Goal: Task Accomplishment & Management: Manage account settings

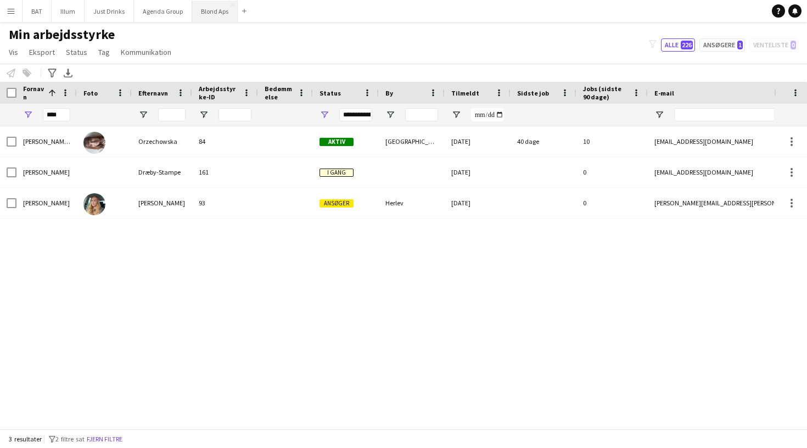
click at [210, 14] on button "Blond Aps Luk" at bounding box center [215, 11] width 46 height 21
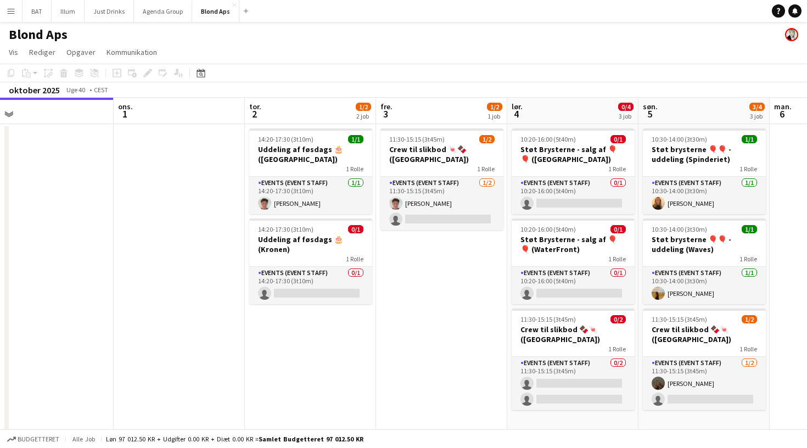
scroll to position [0, 413]
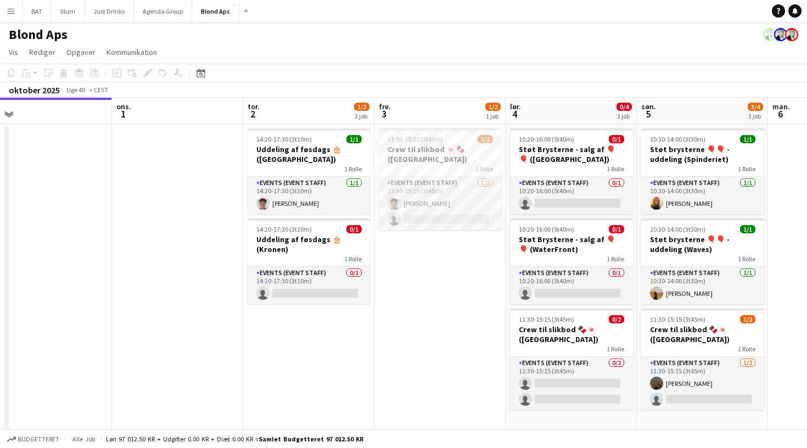
click at [149, 214] on app-date-cell at bounding box center [177, 279] width 131 height 311
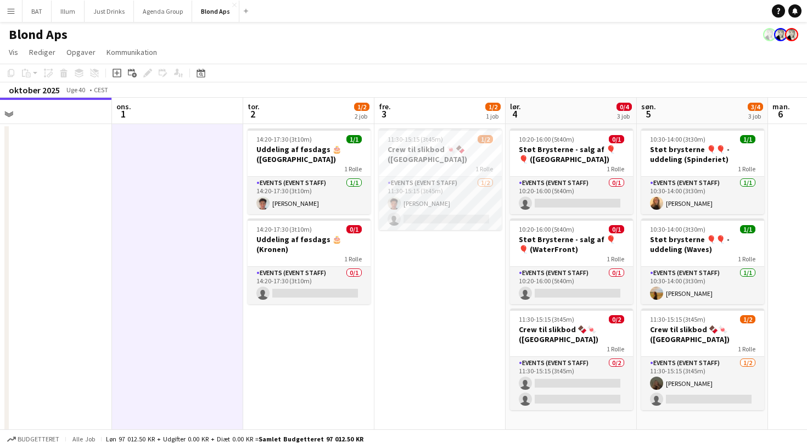
click at [437, 288] on app-date-cell "11:30-15:15 (3t45m) 1/2 Crew til slikbod 🍬🍫 (Ballerup) 1 Rolle Events (Event St…" at bounding box center [439, 279] width 131 height 311
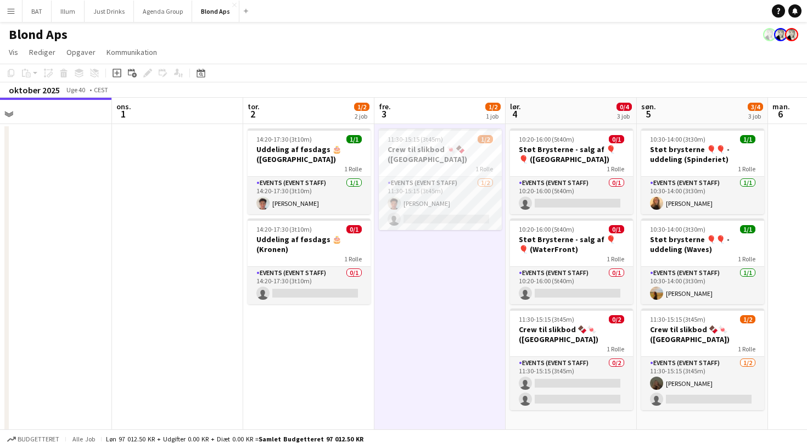
click at [414, 75] on app-toolbar "Kopier Indsæt Indsæt Kommando V Indsæt med mandskab Kommando Skift V Indsæt lin…" at bounding box center [403, 73] width 807 height 19
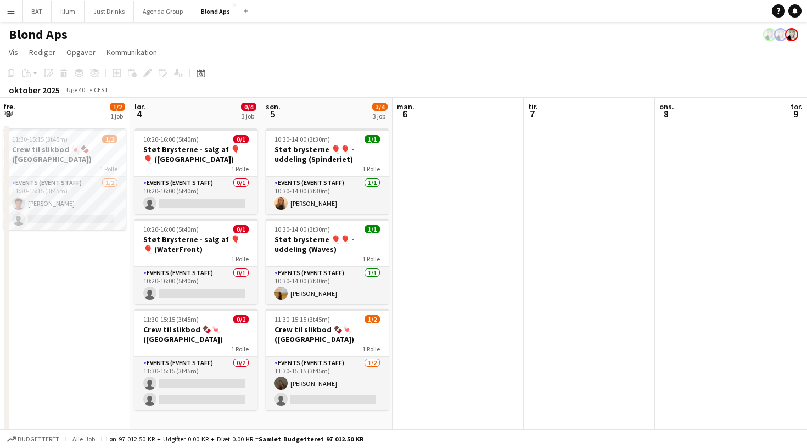
scroll to position [0, 263]
click at [468, 93] on div "oktober 2025 Uge 40 • CEST" at bounding box center [403, 89] width 807 height 15
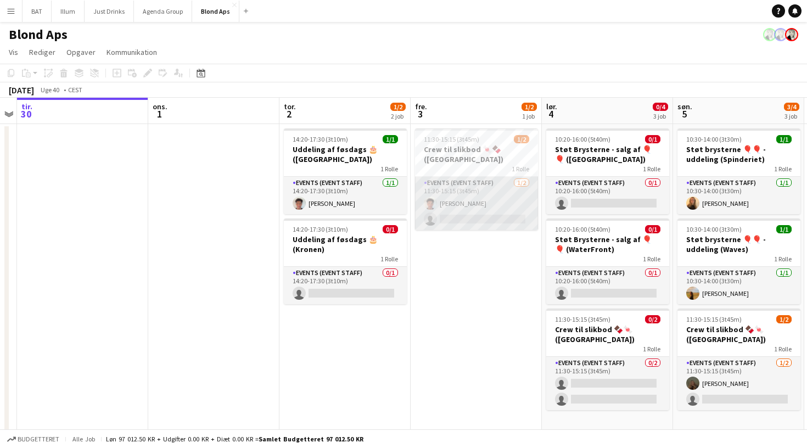
scroll to position [0, 382]
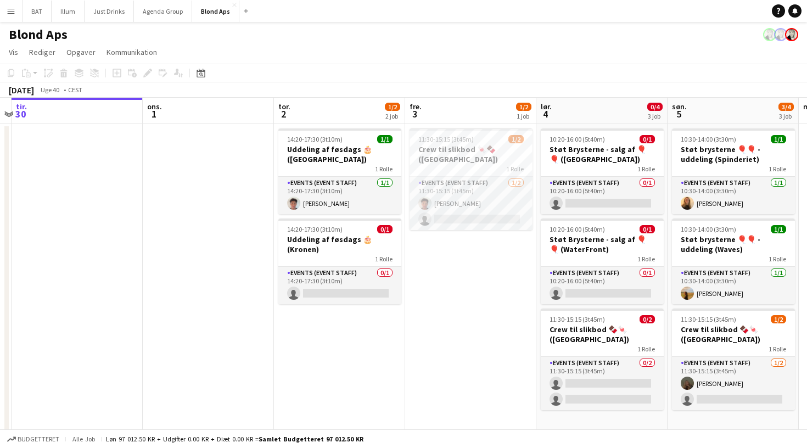
click at [502, 51] on app-page-menu "Vis Dagvisning udvidet Dagvisning kollapset Månedsvisning Datovælger Spring til…" at bounding box center [403, 53] width 807 height 21
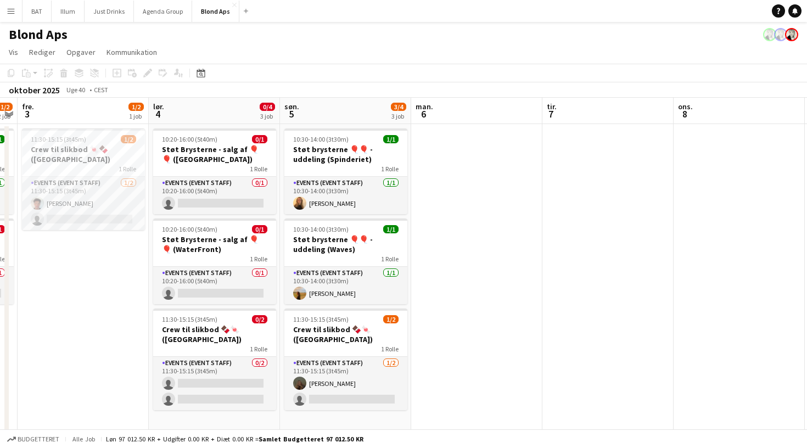
scroll to position [0, 242]
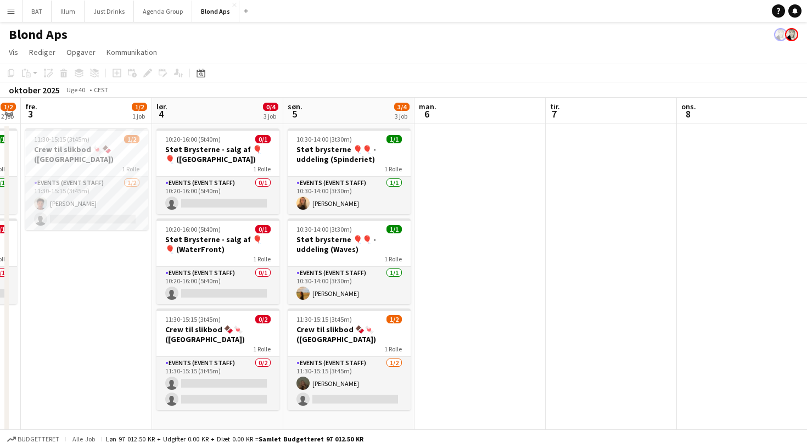
click at [468, 180] on app-date-cell at bounding box center [479, 279] width 131 height 311
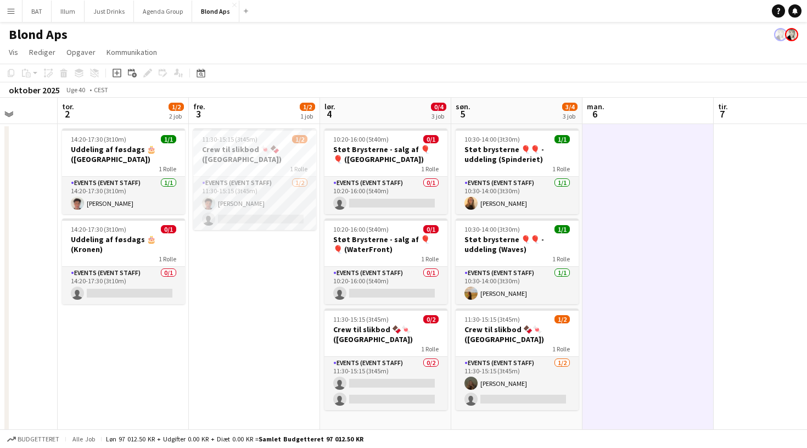
scroll to position [0, 330]
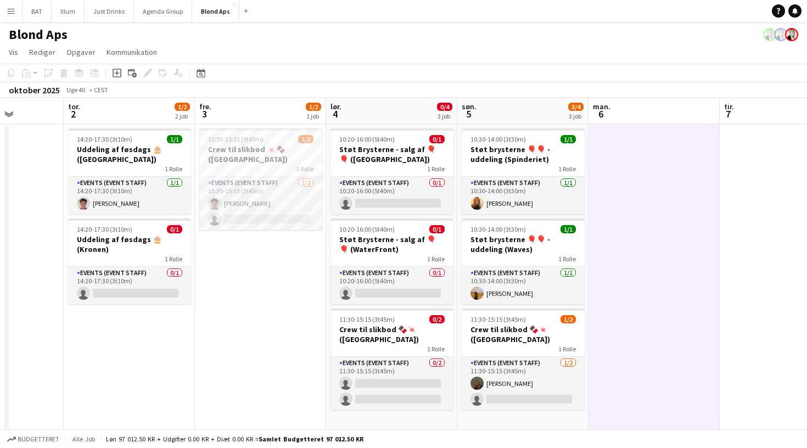
click at [456, 62] on app-page-menu "Vis Dagvisning udvidet Dagvisning kollapset Månedsvisning Datovælger Spring til…" at bounding box center [403, 53] width 807 height 21
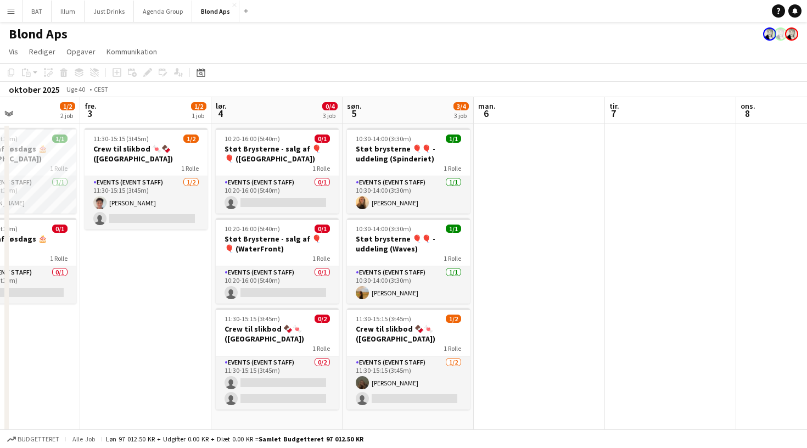
scroll to position [0, 248]
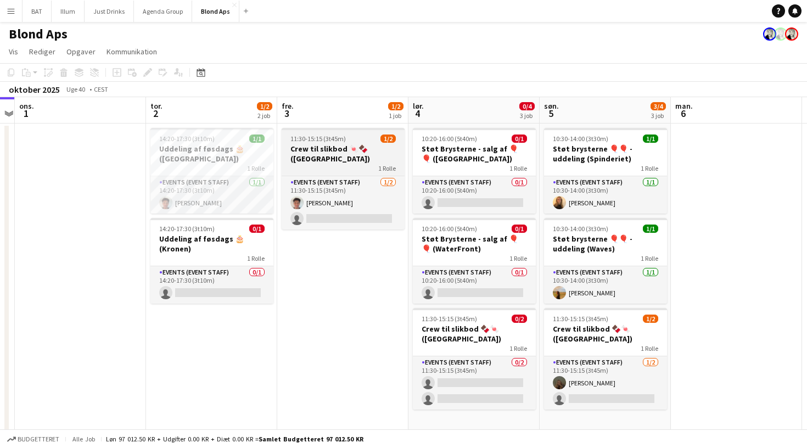
click at [355, 162] on h3 "Crew til slikbod 🍬🍫 ([GEOGRAPHIC_DATA])" at bounding box center [343, 154] width 123 height 20
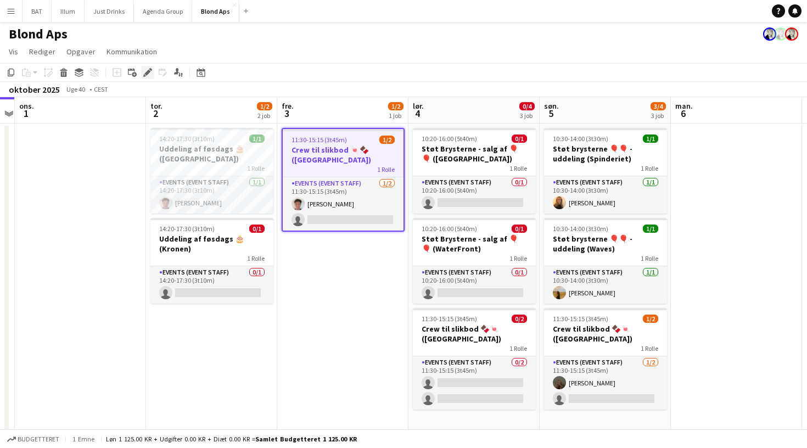
click at [150, 72] on icon at bounding box center [147, 73] width 6 height 6
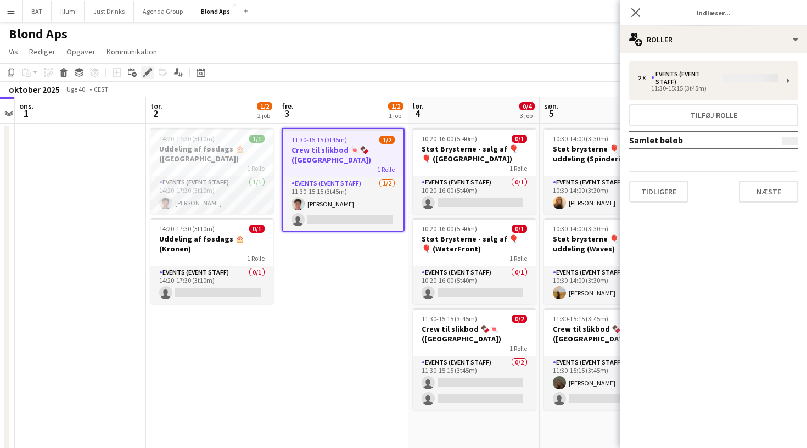
type input "**********"
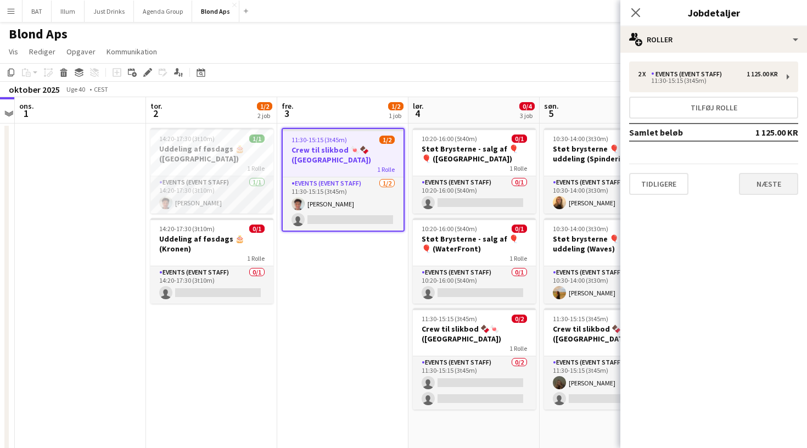
click at [770, 178] on button "Næste" at bounding box center [768, 184] width 59 height 22
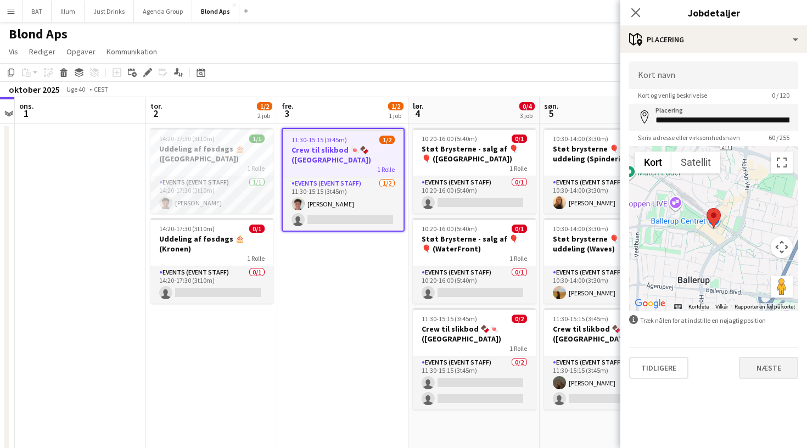
click at [751, 373] on button "Næste" at bounding box center [768, 368] width 59 height 22
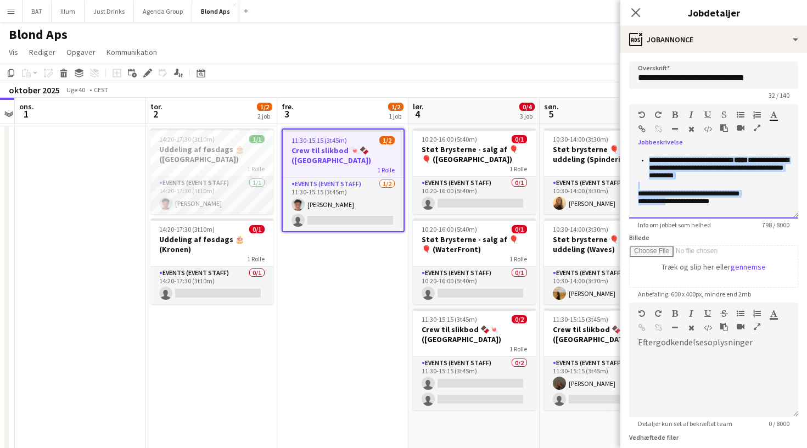
scroll to position [265, 0]
drag, startPoint x: 637, startPoint y: 158, endPoint x: 732, endPoint y: 217, distance: 111.5
click at [732, 217] on div "**********" at bounding box center [713, 186] width 169 height 66
copy div "**********"
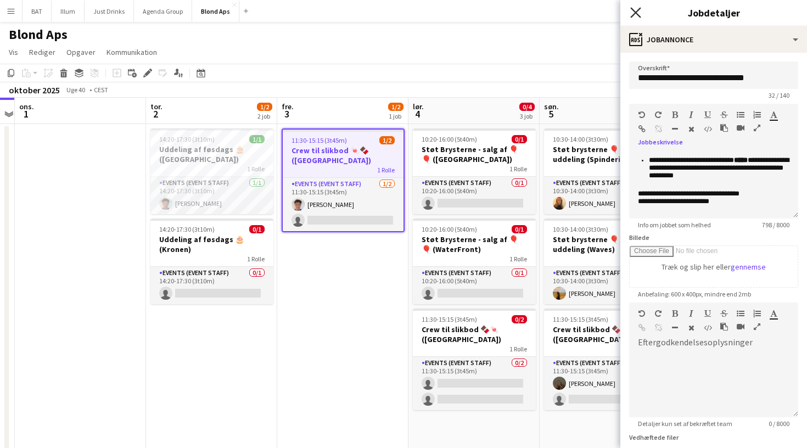
click at [636, 16] on icon "Luk pop-in" at bounding box center [635, 12] width 10 height 10
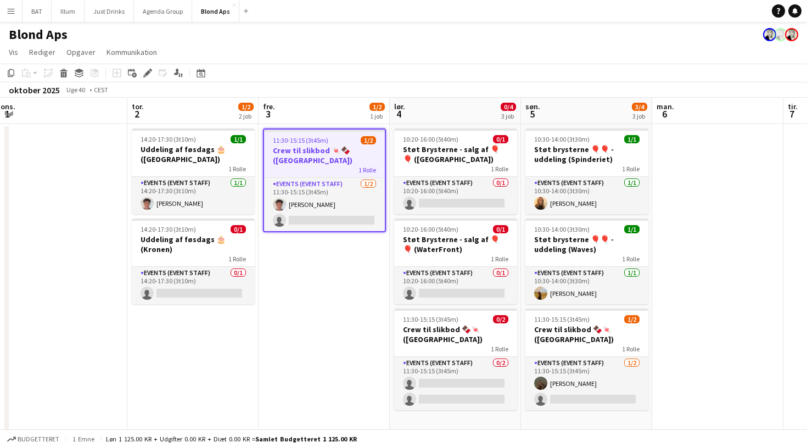
scroll to position [0, 269]
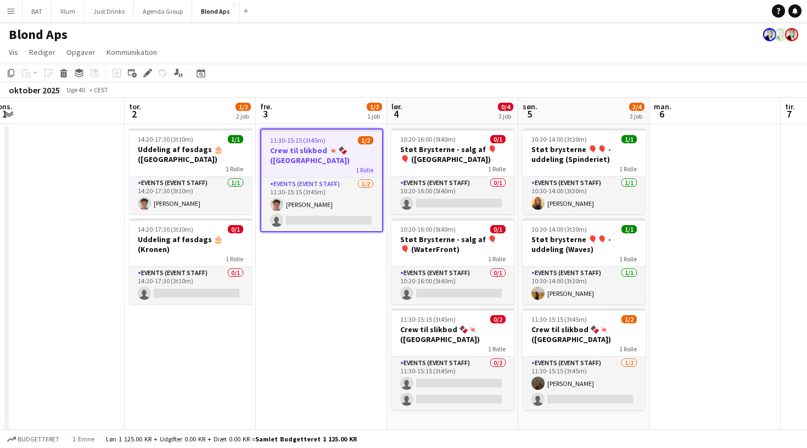
click at [433, 58] on app-page-menu "Vis Dagvisning udvidet Dagvisning kollapset Månedsvisning Datovælger Spring til…" at bounding box center [403, 53] width 807 height 21
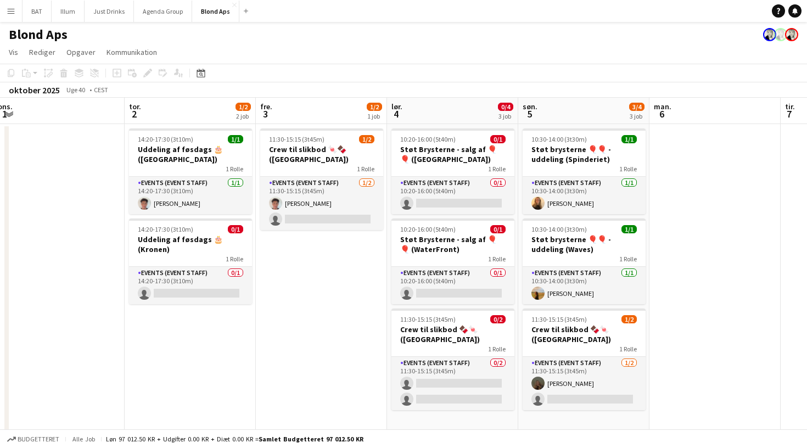
click at [433, 56] on app-page-menu "Vis Dagvisning udvidet Dagvisning kollapset Månedsvisning Datovælger Spring til…" at bounding box center [403, 53] width 807 height 21
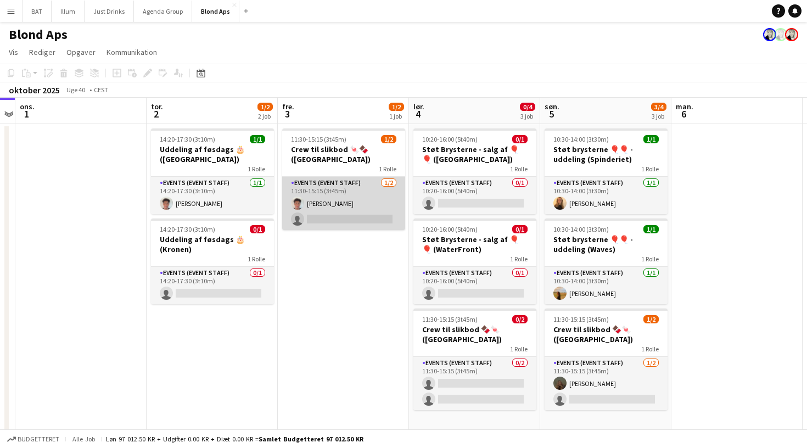
scroll to position [0, 246]
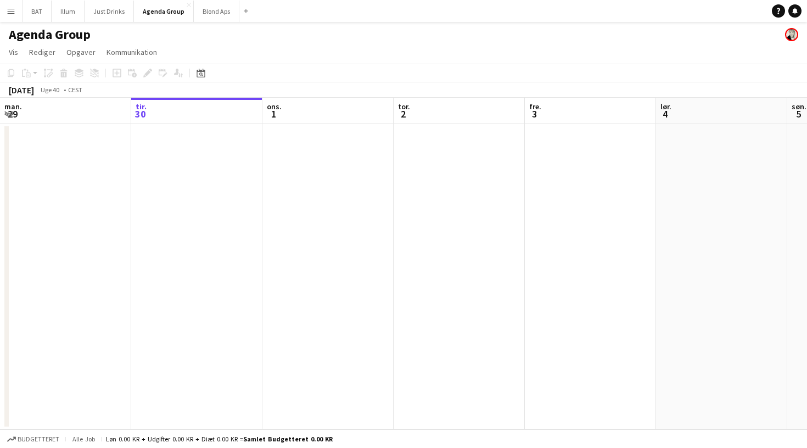
click at [9, 14] on app-icon "Menu" at bounding box center [11, 11] width 9 height 9
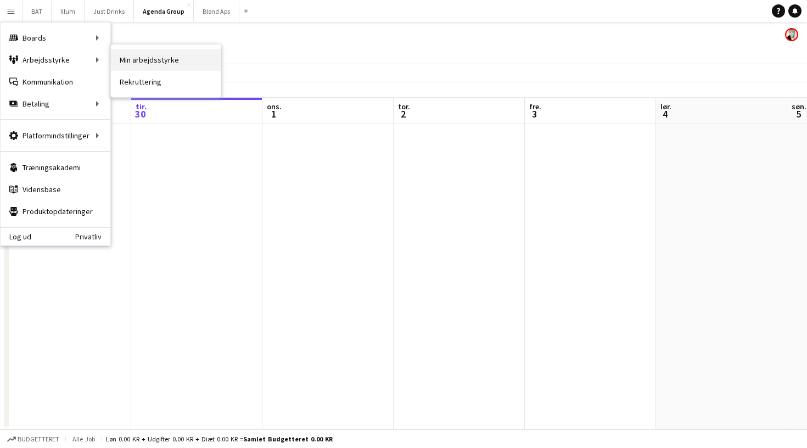
click at [121, 62] on link "Min arbejdsstyrke" at bounding box center [166, 60] width 110 height 22
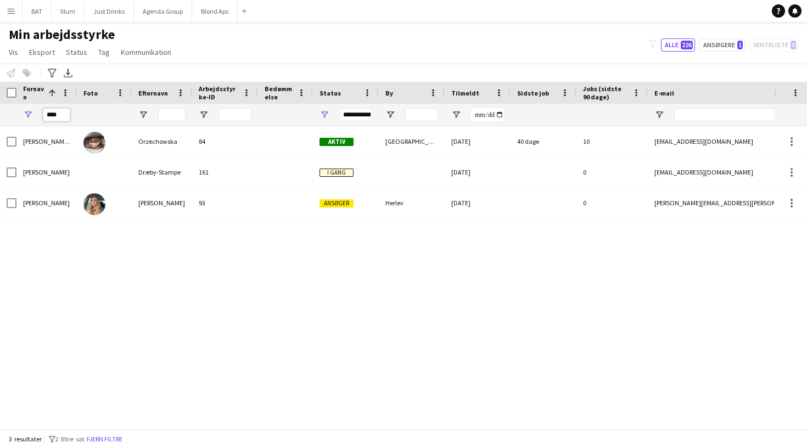
drag, startPoint x: 60, startPoint y: 115, endPoint x: 21, endPoint y: 114, distance: 38.4
click at [21, 114] on div "****" at bounding box center [46, 115] width 60 height 22
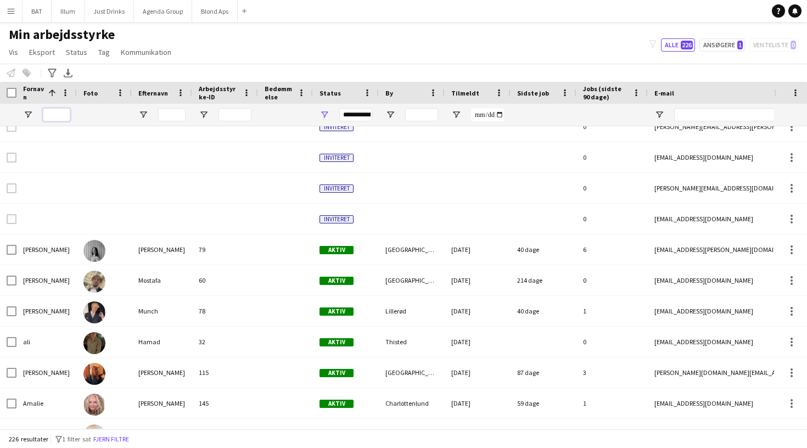
scroll to position [1920, 0]
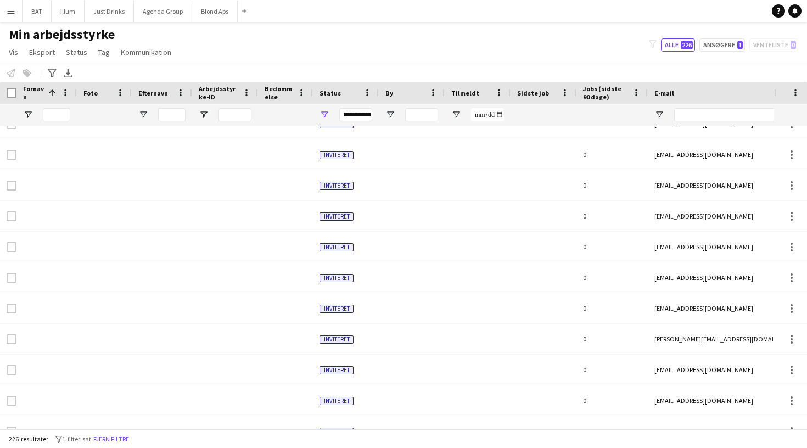
click at [545, 94] on span "Sidste job" at bounding box center [533, 93] width 32 height 8
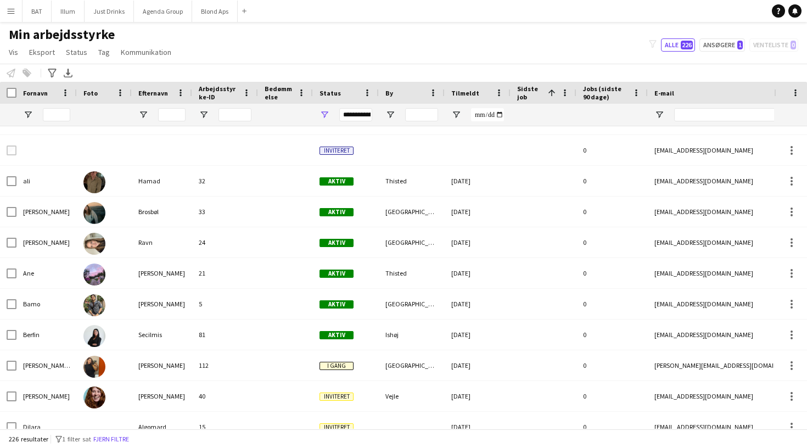
click at [535, 97] on span "Sidste job" at bounding box center [530, 93] width 26 height 16
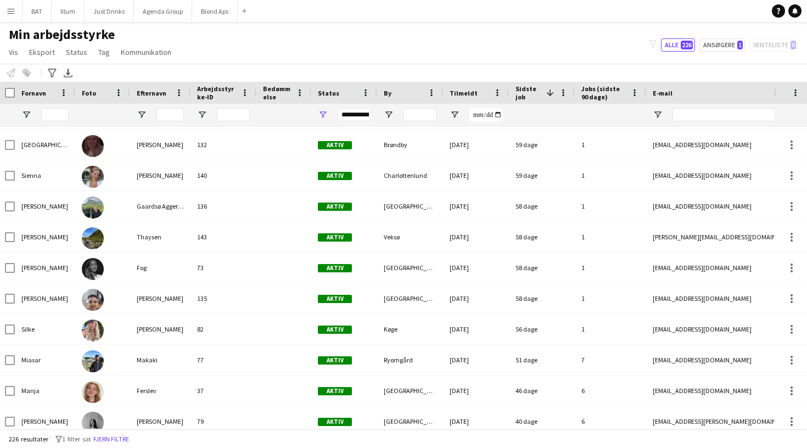
click at [523, 96] on span "Sidste job" at bounding box center [528, 93] width 26 height 16
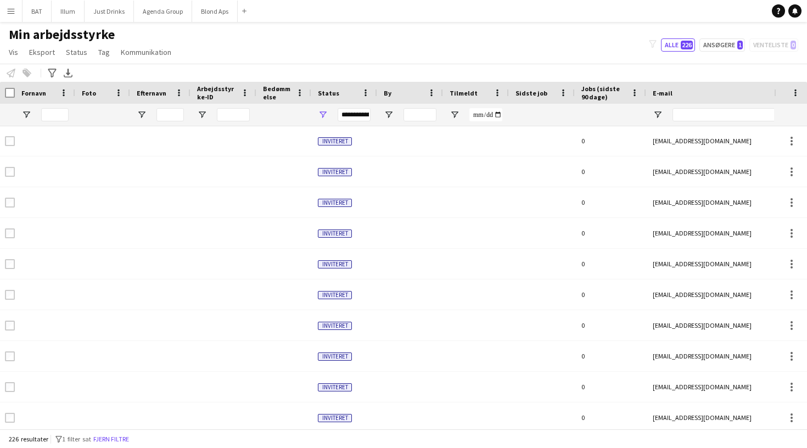
click at [593, 96] on span "Jobs (sidste 90 dage)" at bounding box center [603, 93] width 45 height 16
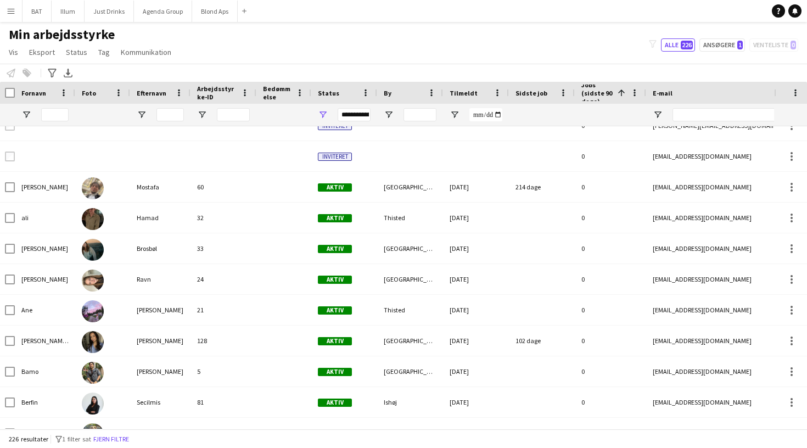
click at [598, 92] on span "Jobs (sidste 90 dage)" at bounding box center [597, 93] width 32 height 25
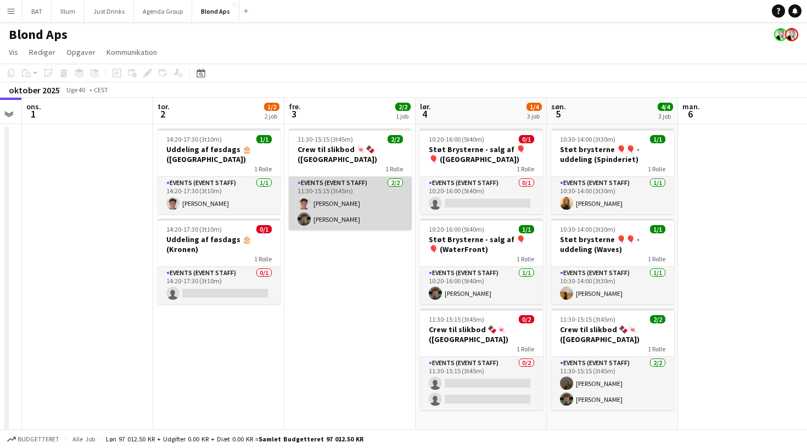
scroll to position [11, 0]
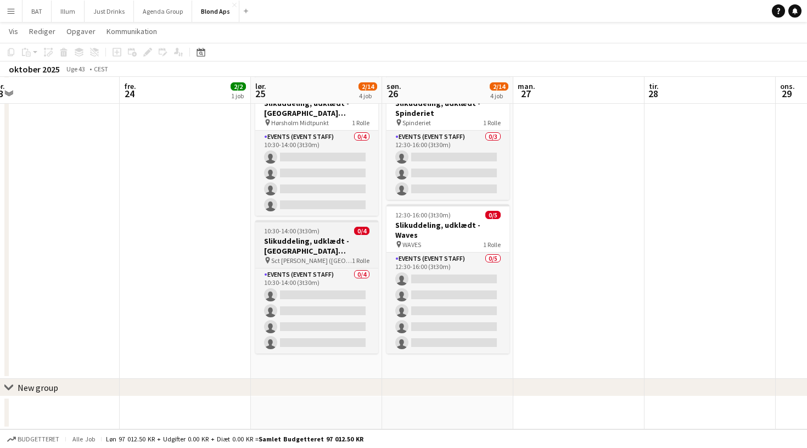
scroll to position [279, 0]
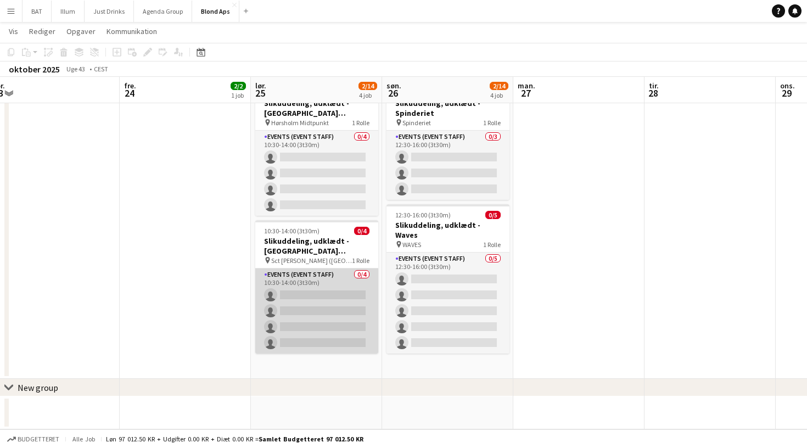
click at [329, 284] on app-card-role "Events (Event Staff) 0/4 10:30-14:00 (3t30m) single-neutral-actions single-neut…" at bounding box center [316, 310] width 123 height 85
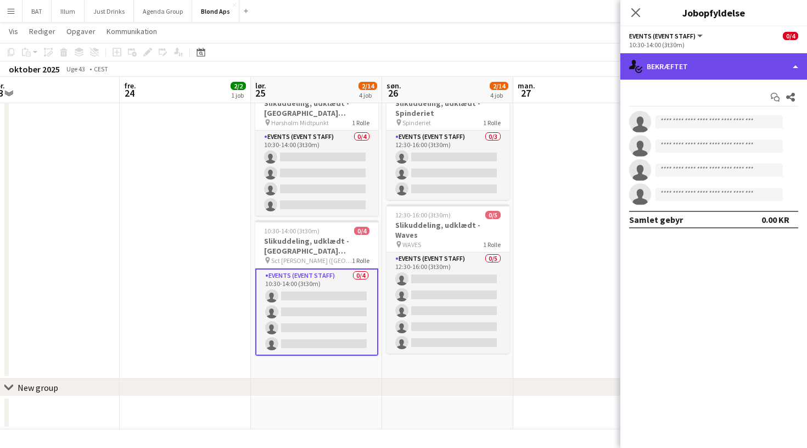
click at [749, 68] on div "single-neutral-actions-check-2 Bekræftet" at bounding box center [713, 66] width 187 height 26
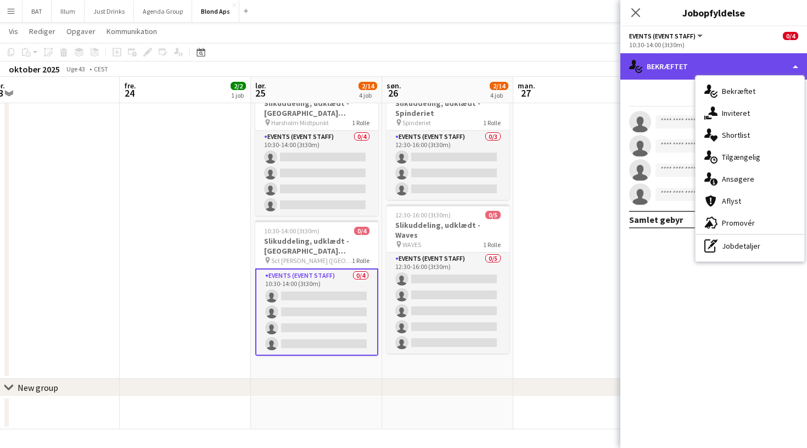
click at [732, 57] on div "single-neutral-actions-check-2 Bekræftet" at bounding box center [713, 66] width 187 height 26
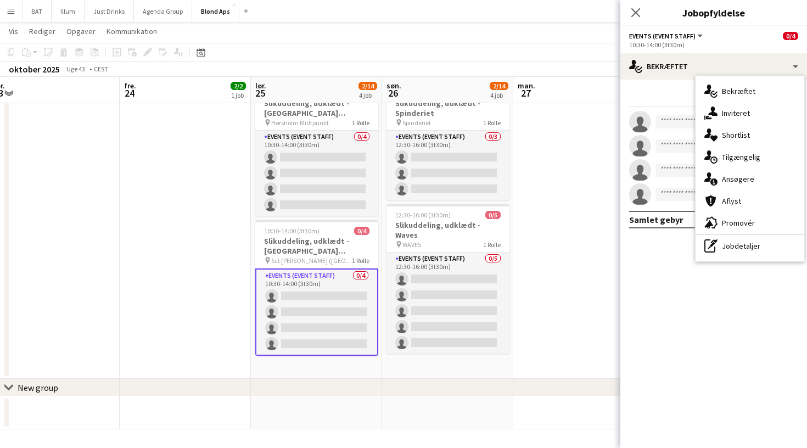
click at [721, 36] on div "Events (Event Staff) Alle roller Events (Event Staff) 0/4" at bounding box center [713, 36] width 169 height 10
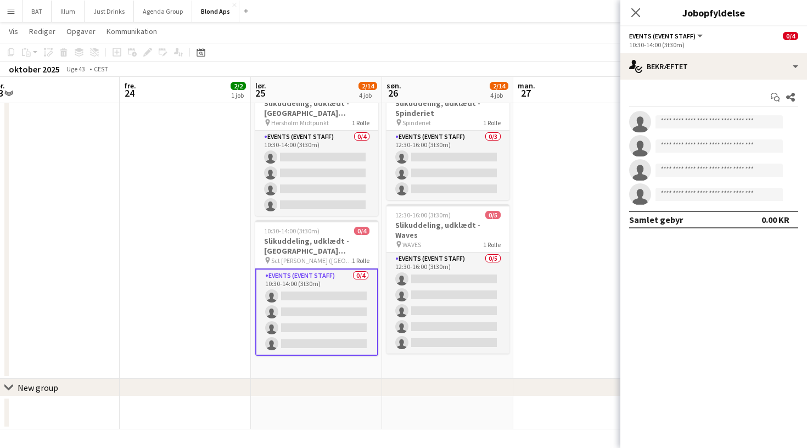
click at [676, 35] on span "Events (Event Staff)" at bounding box center [662, 36] width 66 height 8
click at [660, 31] on div "Events (Event Staff) Alle roller Events (Event Staff)" at bounding box center [666, 36] width 75 height 10
click at [302, 250] on h3 "Slikuddeling, udklædt - [GEOGRAPHIC_DATA][PERSON_NAME] ([GEOGRAPHIC_DATA])" at bounding box center [316, 246] width 123 height 20
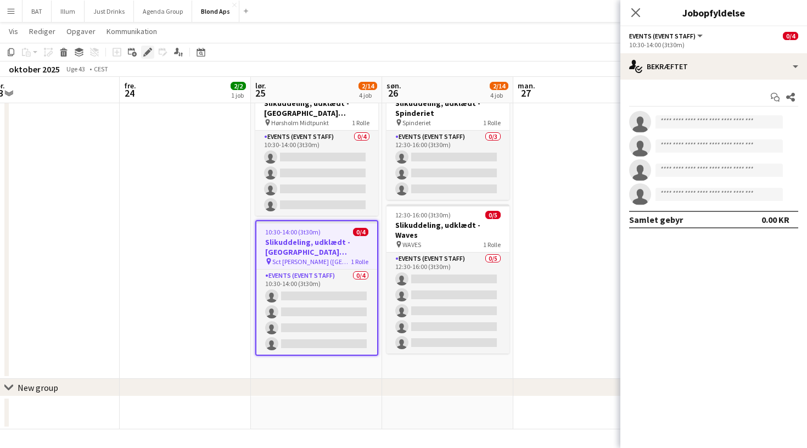
click at [145, 48] on icon "Rediger" at bounding box center [147, 52] width 9 height 9
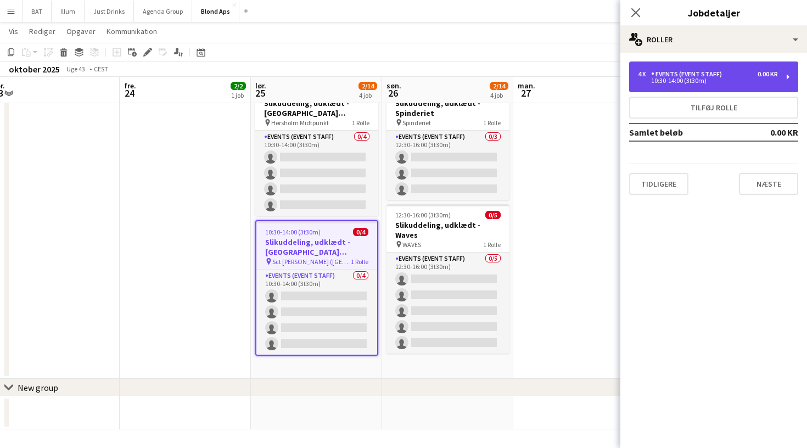
click at [758, 75] on div "0.00 KR" at bounding box center [768, 74] width 20 height 8
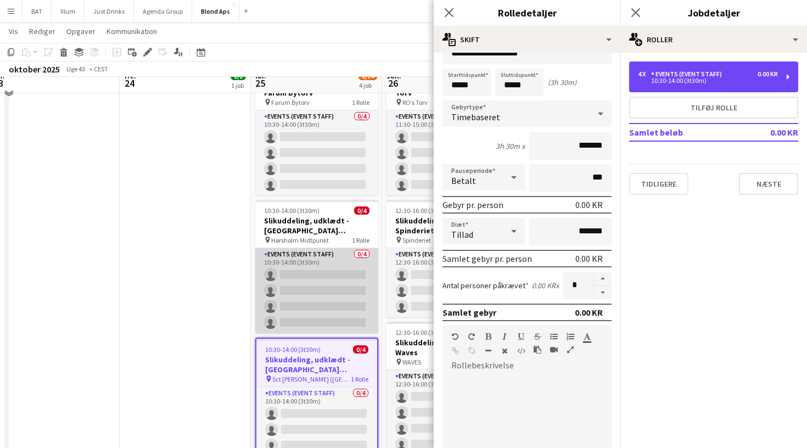
scroll to position [87, 0]
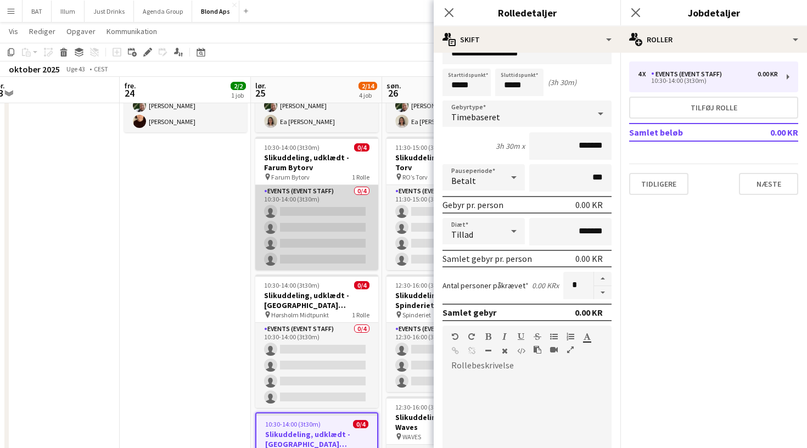
click at [334, 194] on app-card-role "Events (Event Staff) 0/4 10:30-14:00 (3t30m) single-neutral-actions single-neut…" at bounding box center [316, 227] width 123 height 85
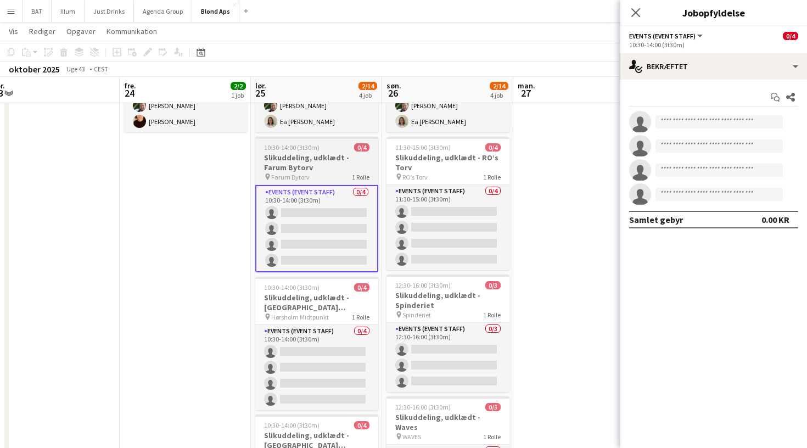
click at [325, 158] on h3 "Slikuddeling, udklædt - Farum Bytorv" at bounding box center [316, 163] width 123 height 20
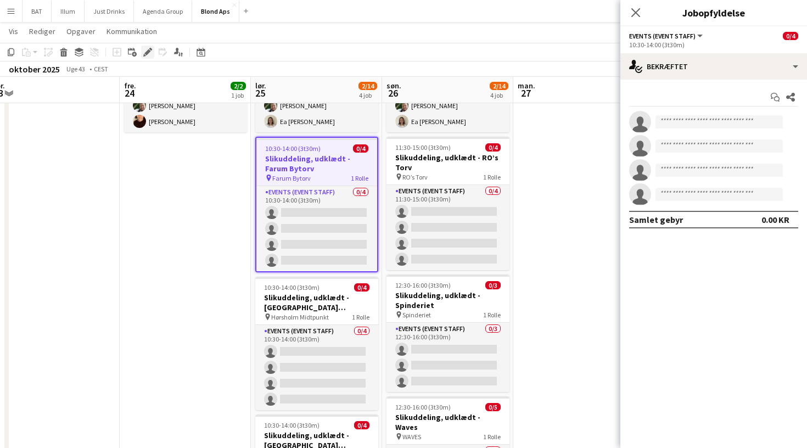
click at [153, 51] on div "Rediger" at bounding box center [147, 52] width 13 height 13
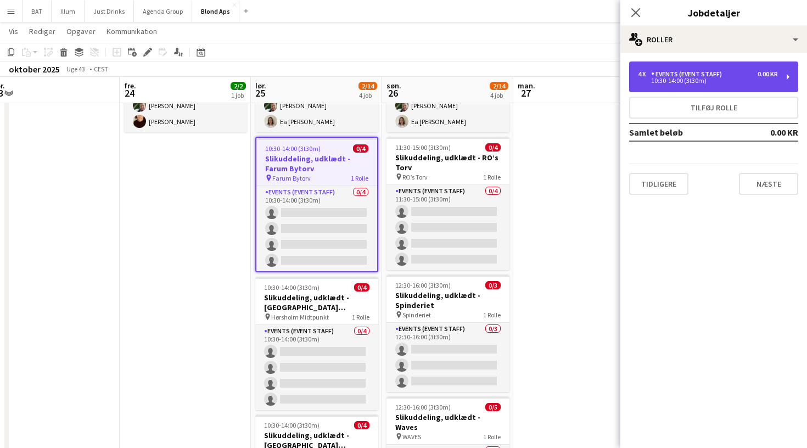
click at [712, 75] on div "Events (Event Staff)" at bounding box center [688, 74] width 75 height 8
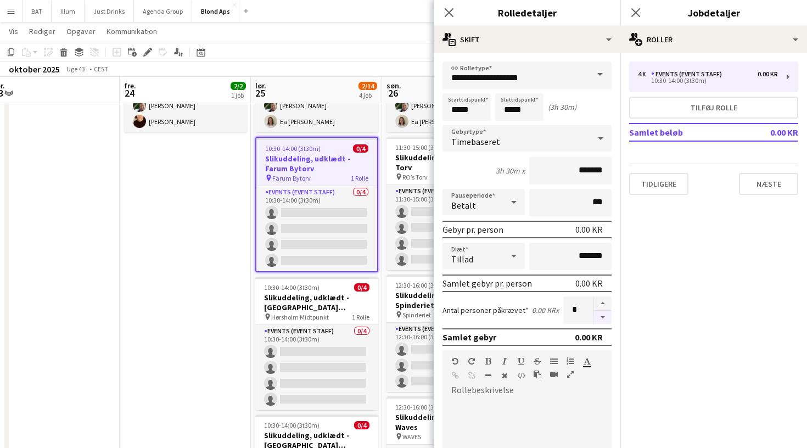
click at [602, 318] on button "button" at bounding box center [603, 318] width 18 height 14
type input "*"
click at [358, 43] on app-toolbar "Kopier Indsæt Indsæt Kommando V Indsæt med mandskab Kommando Skift V Indsæt lin…" at bounding box center [403, 52] width 807 height 19
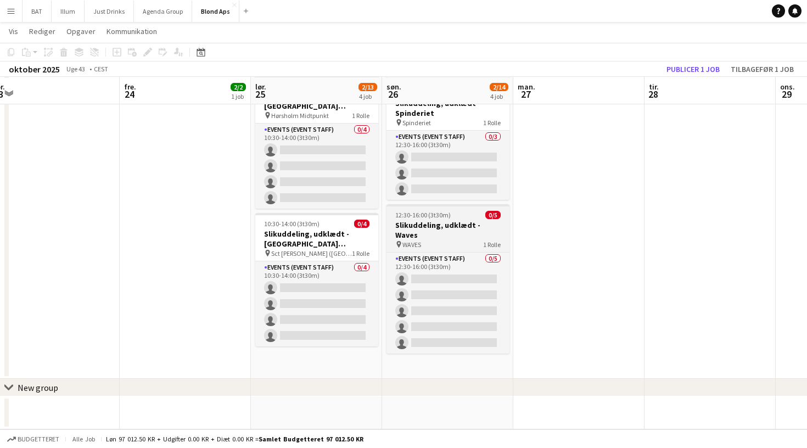
scroll to position [279, 0]
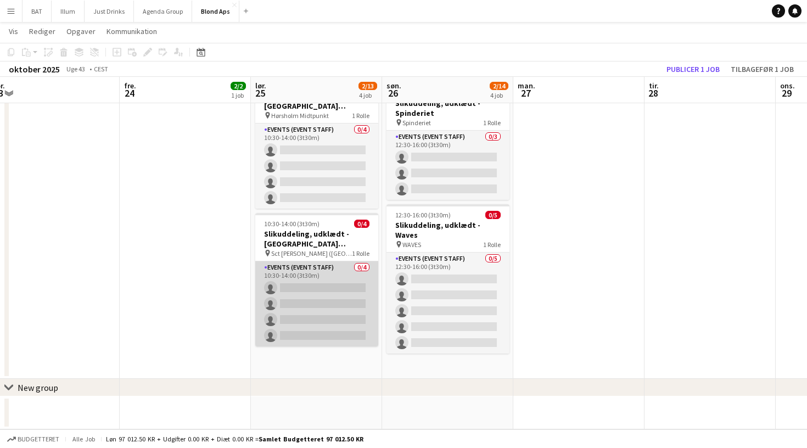
click at [328, 274] on app-card-role "Events (Event Staff) 0/4 10:30-14:00 (3t30m) single-neutral-actions single-neut…" at bounding box center [316, 303] width 123 height 85
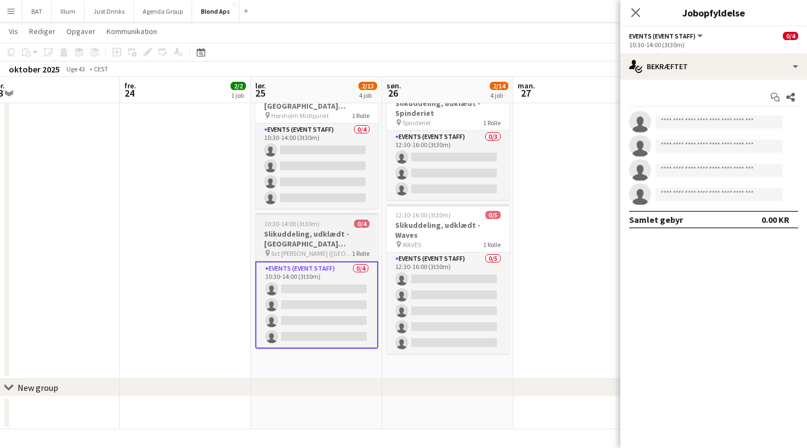
click at [317, 240] on h3 "Slikuddeling, udklædt - [GEOGRAPHIC_DATA][PERSON_NAME] ([GEOGRAPHIC_DATA])" at bounding box center [316, 239] width 123 height 20
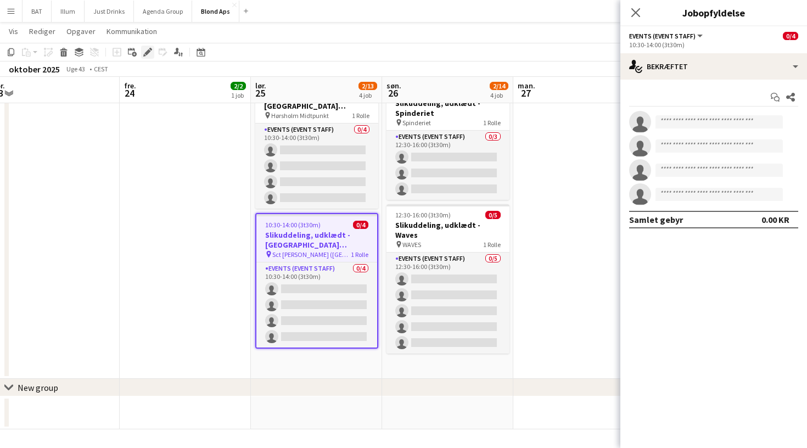
click at [145, 49] on icon "Rediger" at bounding box center [147, 52] width 9 height 9
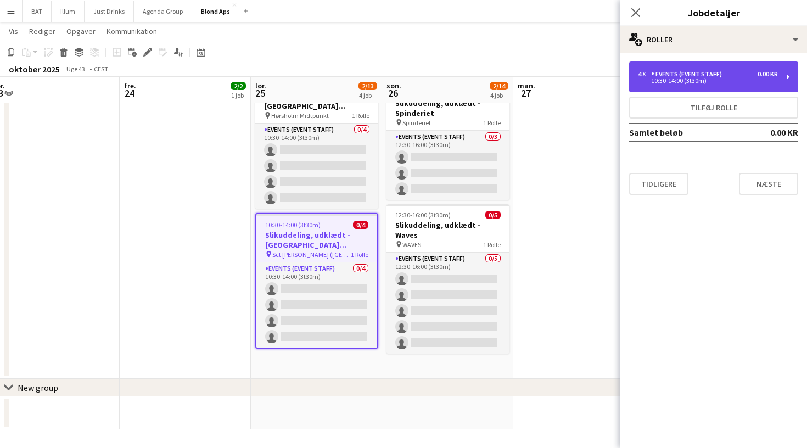
click at [706, 79] on div "10:30-14:00 (3t30m)" at bounding box center [708, 80] width 140 height 5
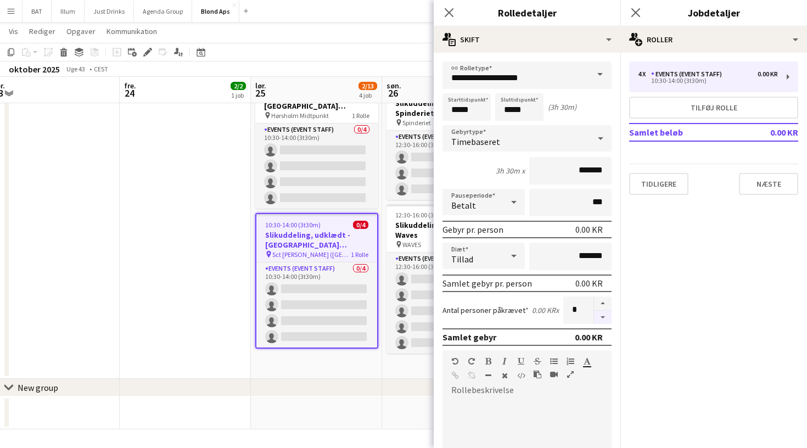
click at [599, 317] on button "button" at bounding box center [603, 318] width 18 height 14
type input "*"
click at [308, 66] on div "oktober 2025 Uge 43 • CEST Publicer 1 job Tilbagefør 1 job" at bounding box center [403, 68] width 807 height 15
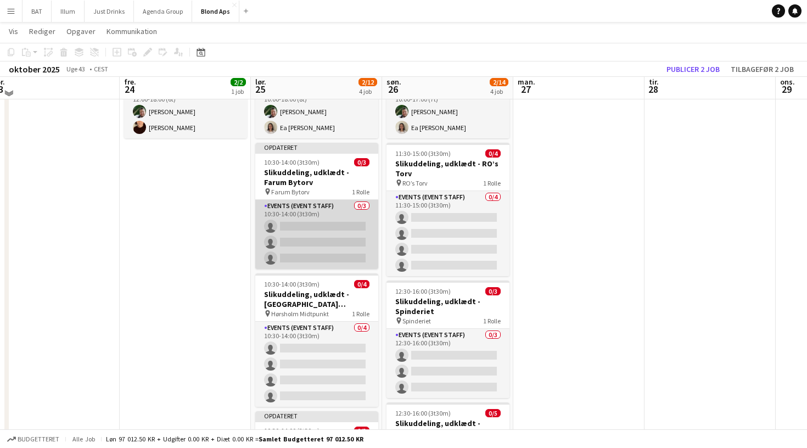
scroll to position [82, 0]
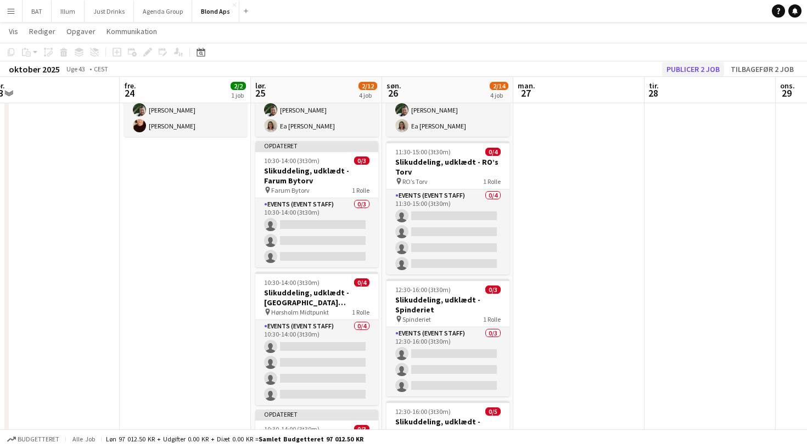
click at [713, 69] on button "Publicer 2 job" at bounding box center [693, 69] width 62 height 14
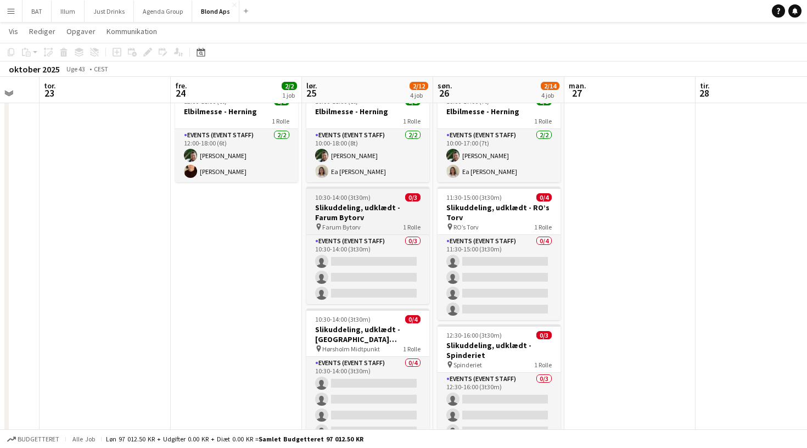
scroll to position [36, 0]
click at [359, 208] on h3 "Slikuddeling, udklædt - Farum Bytorv" at bounding box center [367, 213] width 123 height 20
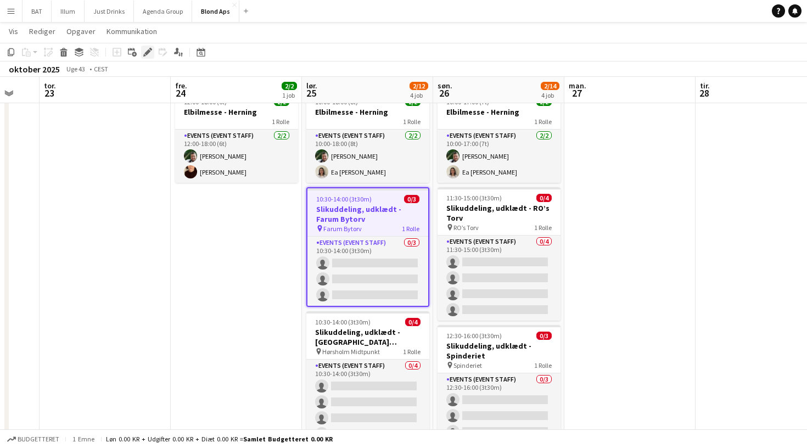
click at [147, 53] on icon at bounding box center [147, 52] width 6 height 6
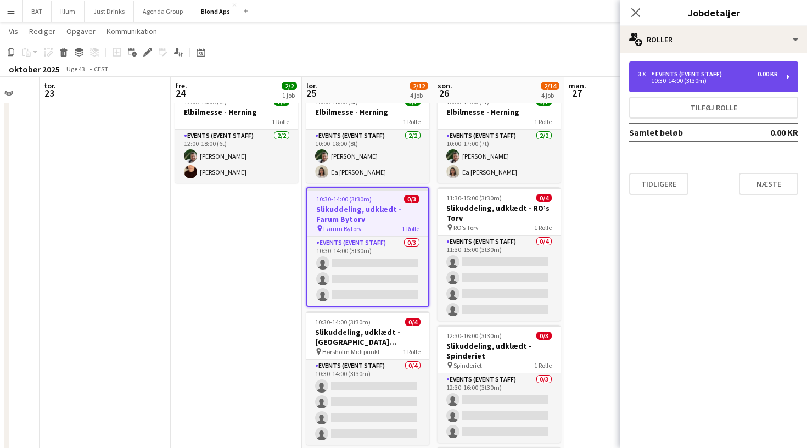
click at [682, 70] on div "Events (Event Staff)" at bounding box center [688, 74] width 75 height 8
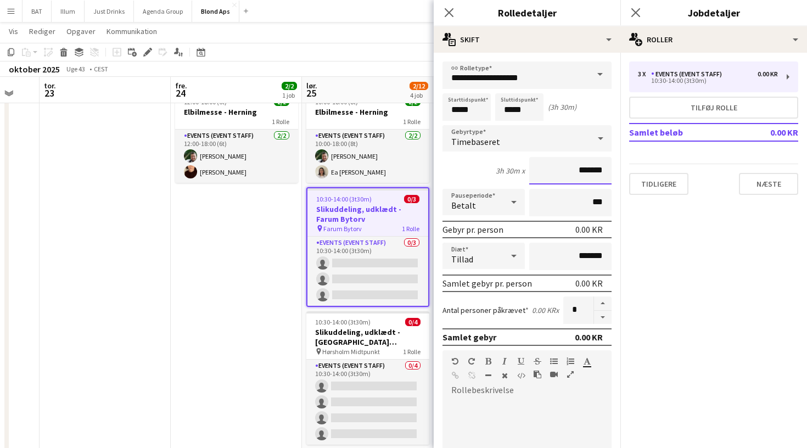
drag, startPoint x: 564, startPoint y: 177, endPoint x: 554, endPoint y: 159, distance: 20.4
click at [554, 159] on input "*******" at bounding box center [570, 170] width 82 height 27
type input "******"
click at [453, 8] on icon at bounding box center [449, 12] width 10 height 10
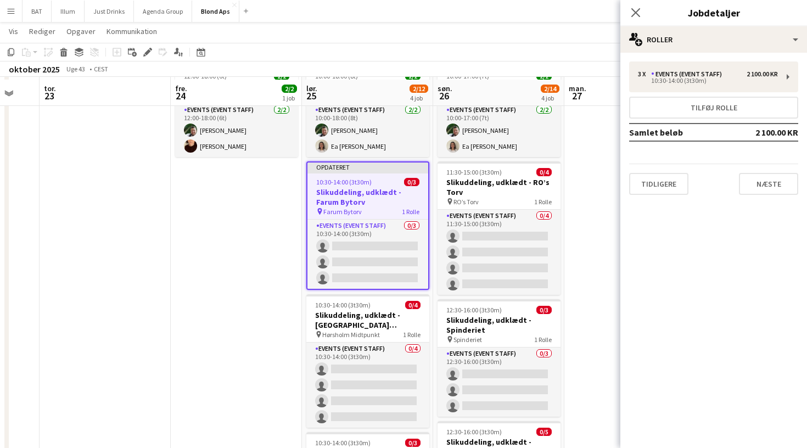
scroll to position [65, 0]
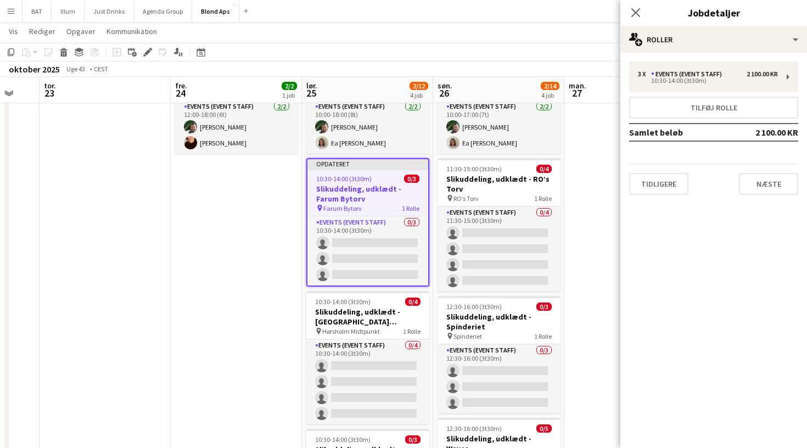
click at [368, 175] on span "10:30-14:00 (3t30m)" at bounding box center [343, 179] width 55 height 8
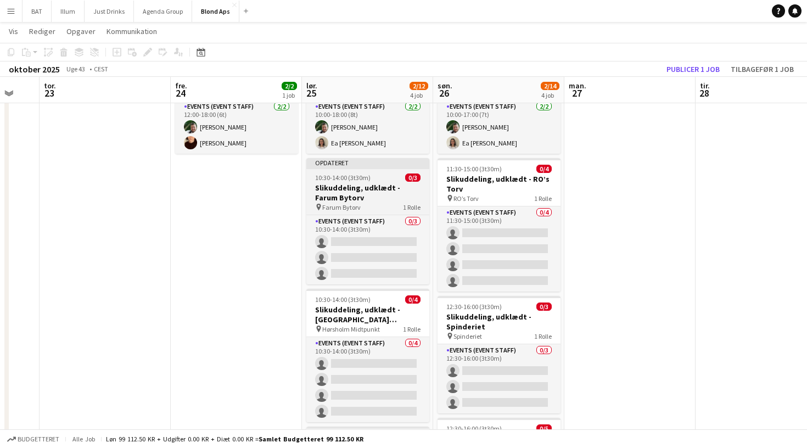
click at [367, 177] on span "10:30-14:00 (3t30m)" at bounding box center [342, 177] width 55 height 8
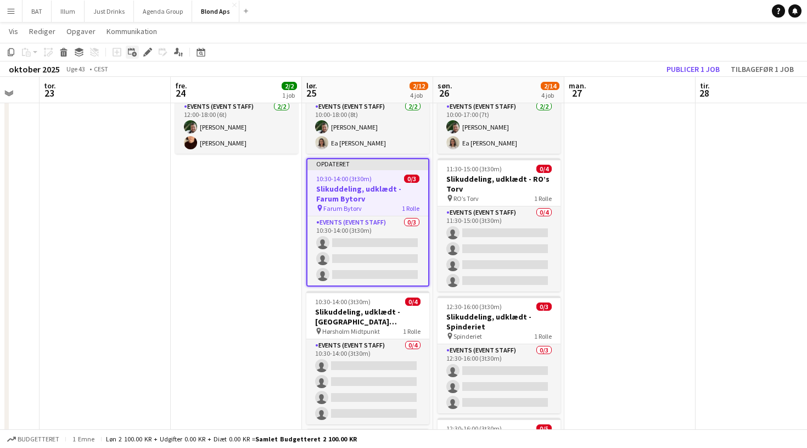
click at [134, 50] on icon at bounding box center [131, 51] width 7 height 7
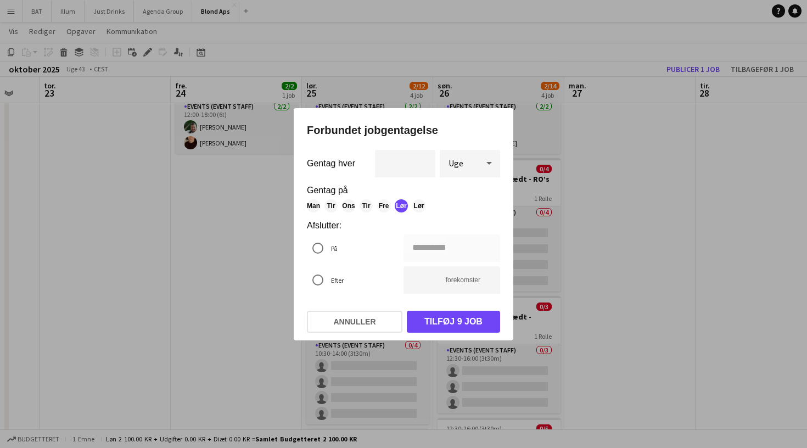
click at [148, 50] on div at bounding box center [403, 224] width 807 height 448
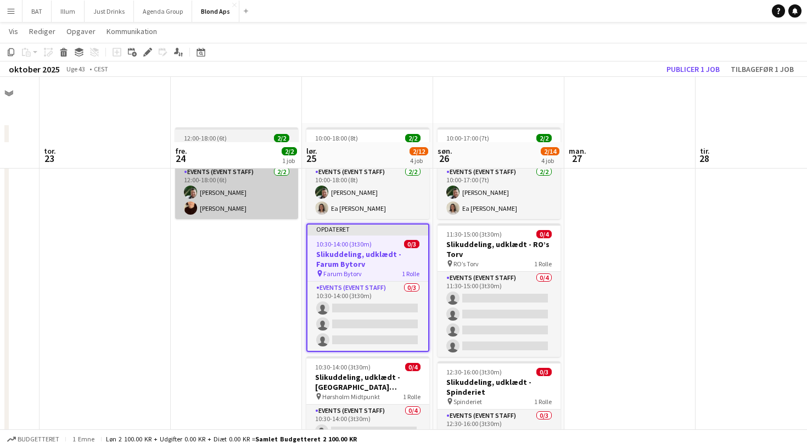
scroll to position [65, 0]
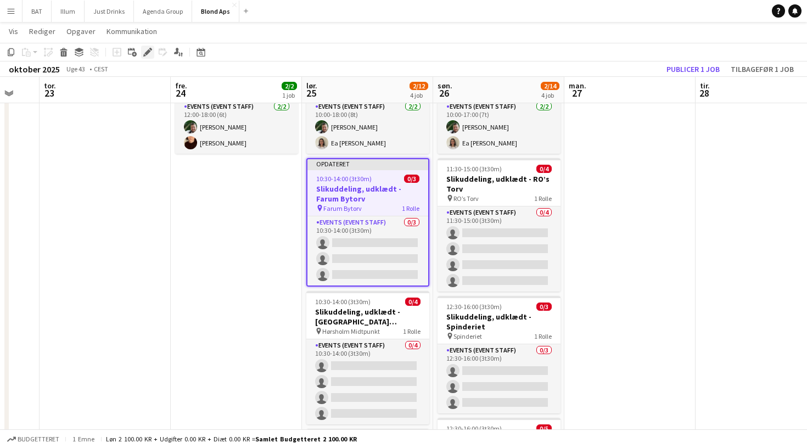
click at [148, 52] on icon at bounding box center [147, 52] width 6 height 6
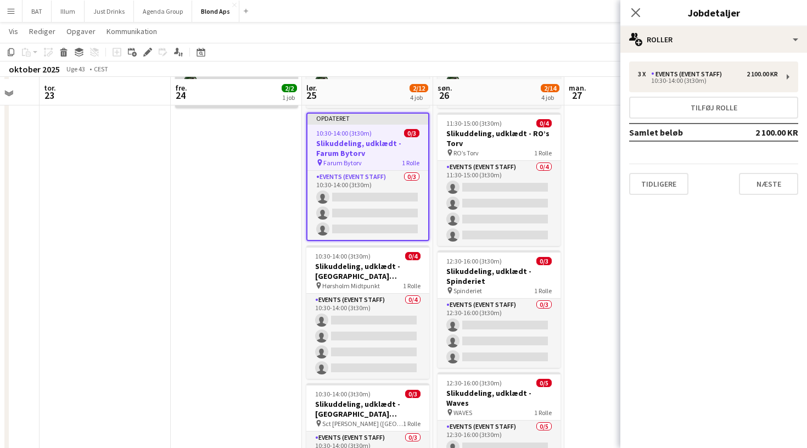
scroll to position [113, 0]
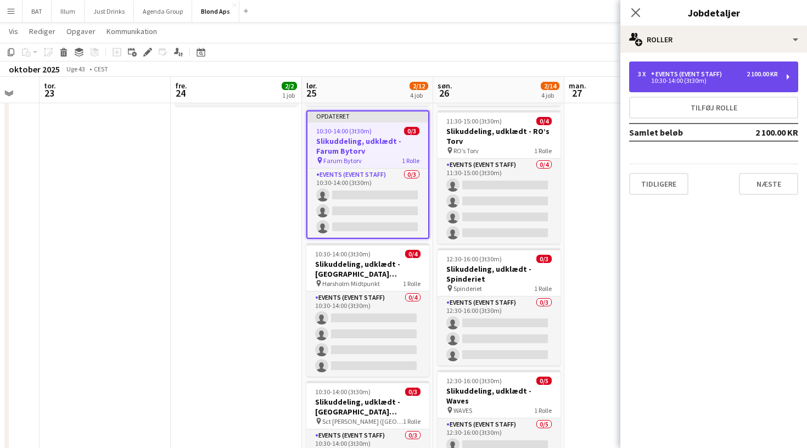
click at [765, 75] on div "2 100.00 KR" at bounding box center [762, 74] width 31 height 8
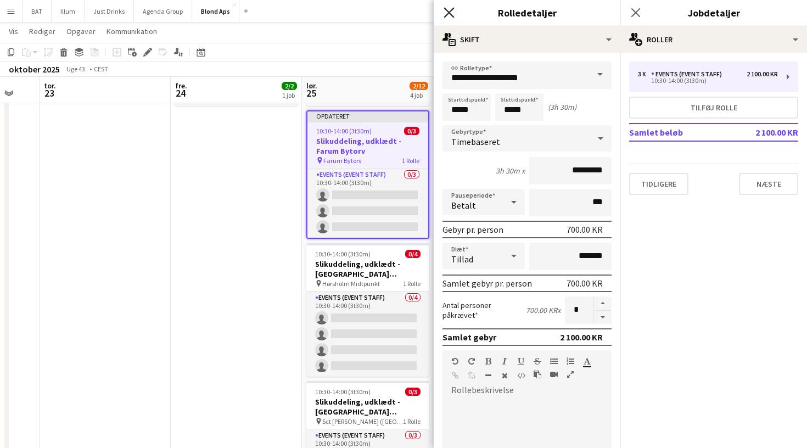
click at [446, 10] on icon at bounding box center [449, 12] width 10 height 10
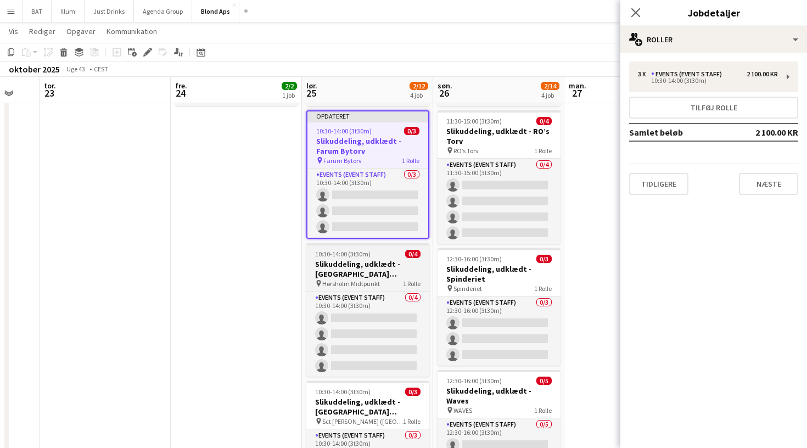
click at [391, 252] on div "10:30-14:00 (3t30m) 0/4" at bounding box center [367, 254] width 123 height 8
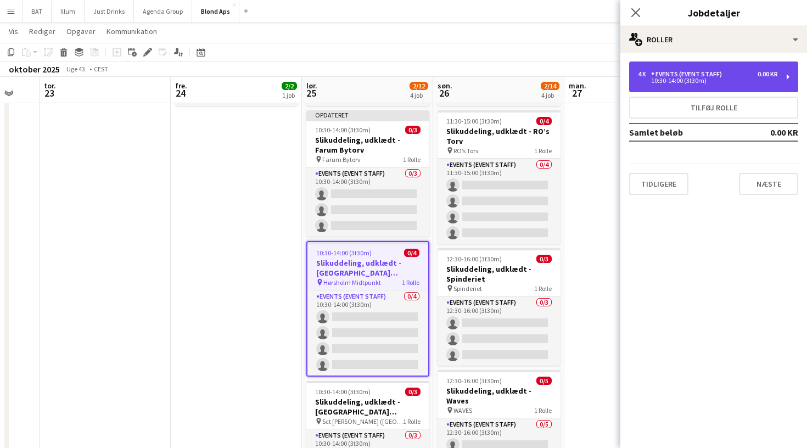
click at [716, 82] on div "10:30-14:00 (3t30m)" at bounding box center [708, 80] width 140 height 5
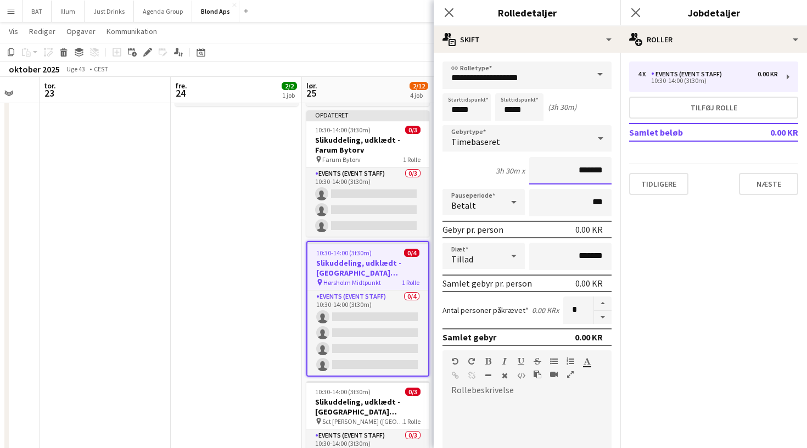
drag, startPoint x: 572, startPoint y: 171, endPoint x: 646, endPoint y: 171, distance: 73.6
click at [646, 171] on body "Menu Boards Boards Boards Alle job Status Arbejdsstyrke Arbejdsstyrke Min arbej…" at bounding box center [403, 250] width 807 height 727
type input "****"
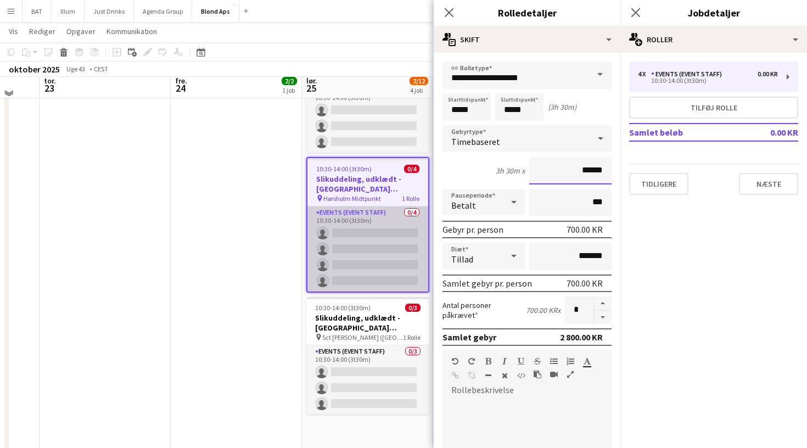
scroll to position [199, 0]
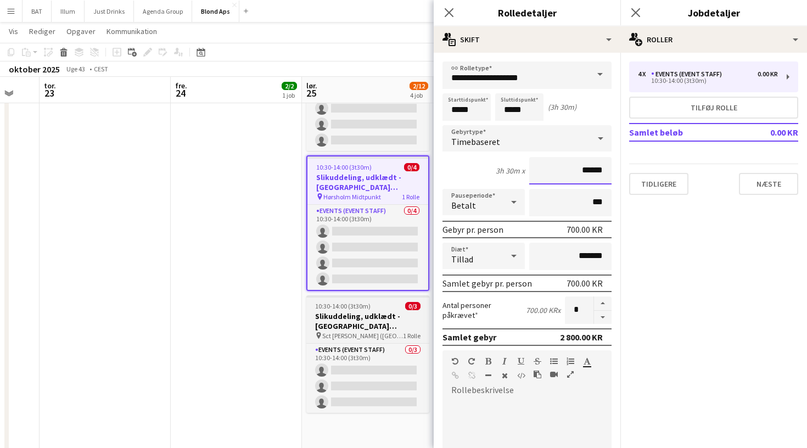
type input "******"
click at [364, 318] on h3 "Slikuddeling, udklædt - [GEOGRAPHIC_DATA][PERSON_NAME] ([GEOGRAPHIC_DATA])" at bounding box center [367, 321] width 123 height 20
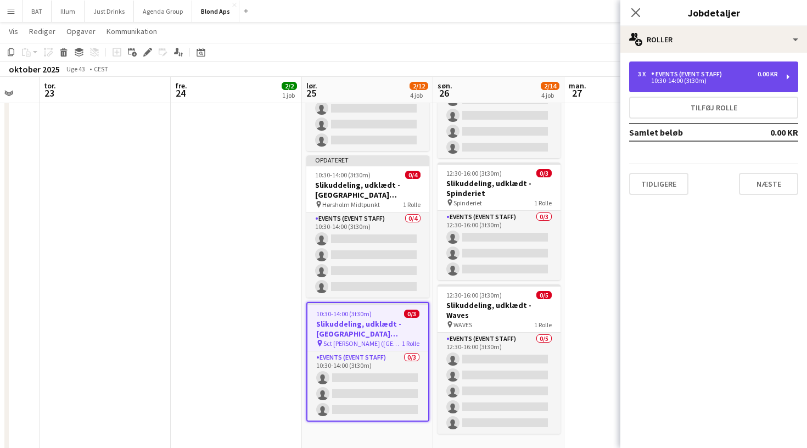
click at [722, 81] on div "10:30-14:00 (3t30m)" at bounding box center [708, 80] width 140 height 5
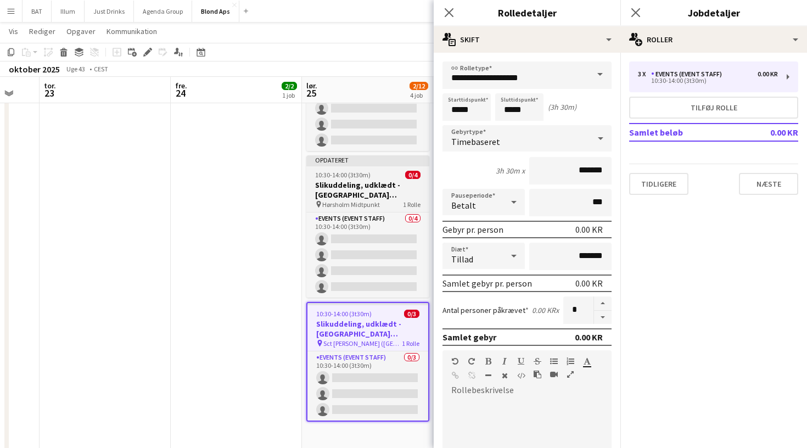
click at [402, 195] on h3 "Slikuddeling, udklædt - [GEOGRAPHIC_DATA] Midtpunkt" at bounding box center [367, 190] width 123 height 20
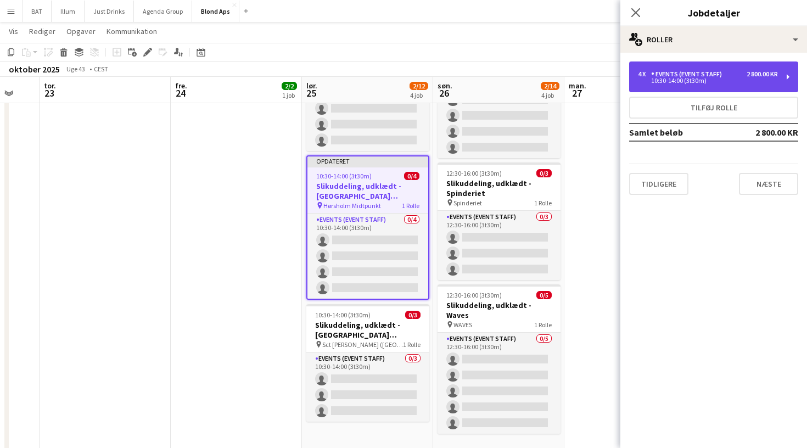
click at [705, 78] on div "10:30-14:00 (3t30m)" at bounding box center [708, 80] width 140 height 5
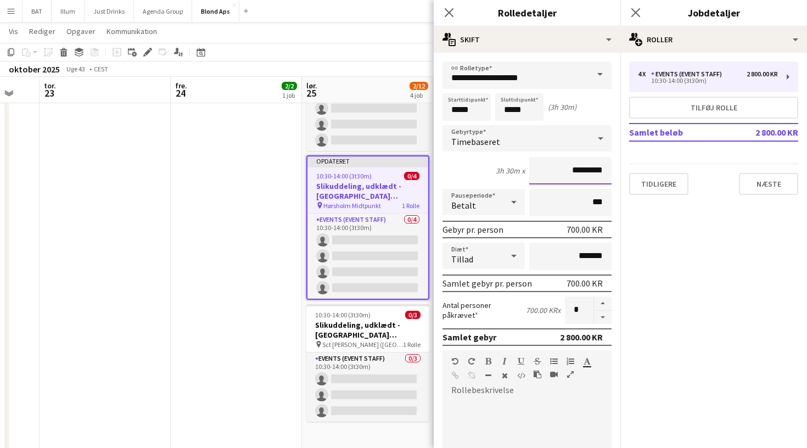
drag, startPoint x: 558, startPoint y: 173, endPoint x: 683, endPoint y: 172, distance: 125.7
click at [683, 172] on body "Menu Boards Boards Boards Alle job Status Arbejdsstyrke Arbejdsstyrke Min arbej…" at bounding box center [403, 164] width 807 height 727
drag, startPoint x: 569, startPoint y: 168, endPoint x: 601, endPoint y: 174, distance: 31.9
click at [601, 174] on input "*********" at bounding box center [570, 170] width 82 height 27
type input "****"
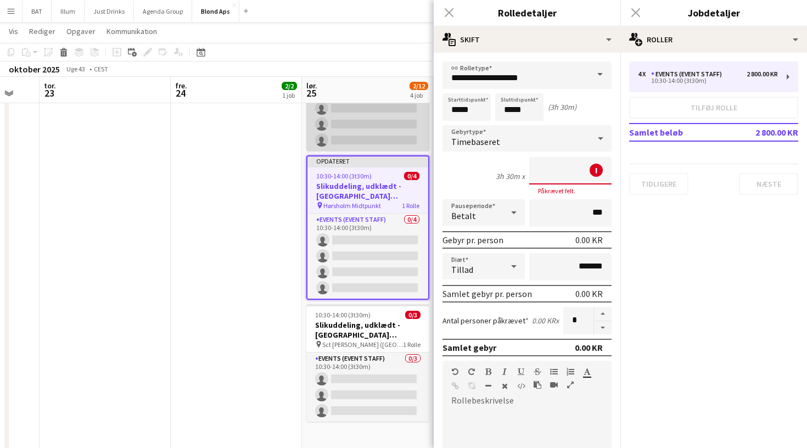
click at [355, 118] on app-card-role "Events (Event Staff) 0/3 10:30-14:00 (3t30m) single-neutral-actions single-neut…" at bounding box center [367, 116] width 123 height 69
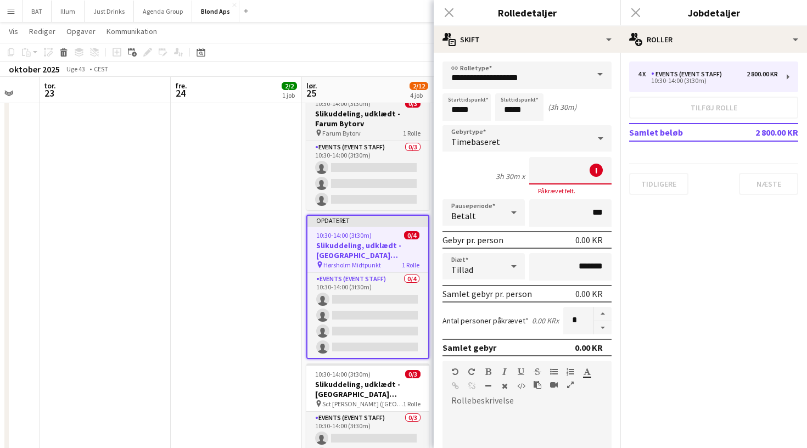
scroll to position [139, 0]
click at [355, 119] on h3 "Slikuddeling, udklædt - Farum Bytorv" at bounding box center [367, 119] width 123 height 20
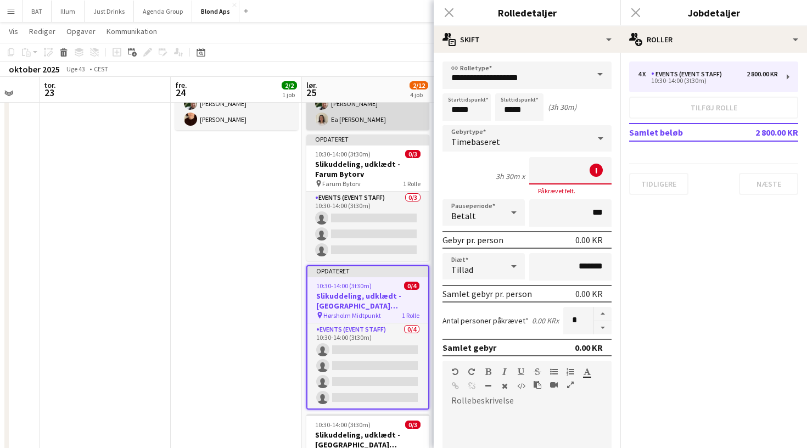
scroll to position [88, 0]
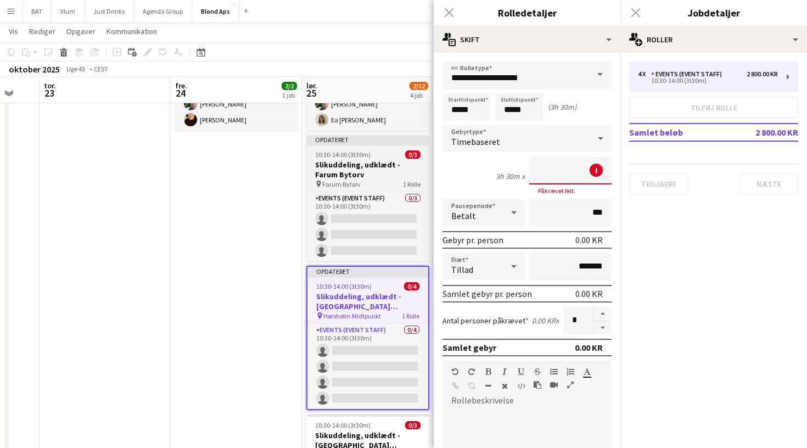
click at [360, 153] on span "10:30-14:00 (3t30m)" at bounding box center [342, 154] width 55 height 8
click at [460, 1] on div "Luk pop-in" at bounding box center [449, 12] width 31 height 25
click at [445, 19] on div "Luk pop-in" at bounding box center [449, 12] width 31 height 25
click at [446, 14] on div "Luk pop-in" at bounding box center [449, 12] width 31 height 25
click at [450, 12] on div "Luk pop-in" at bounding box center [449, 12] width 31 height 25
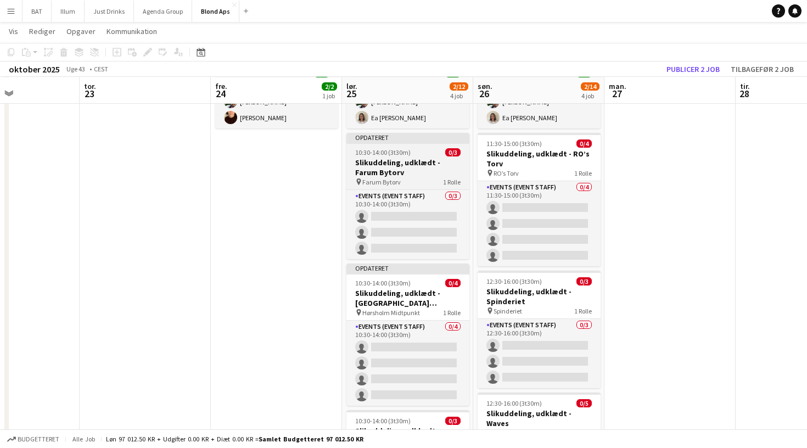
scroll to position [91, 0]
click at [442, 150] on div "10:30-14:00 (3t30m) 0/3" at bounding box center [407, 152] width 123 height 8
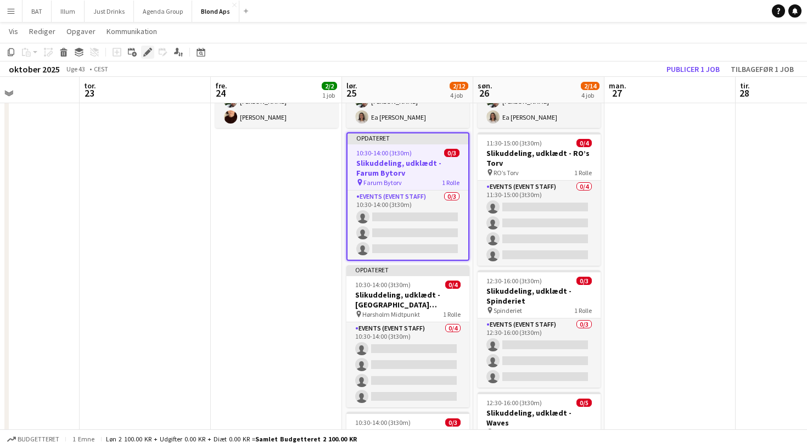
click at [148, 52] on icon at bounding box center [147, 52] width 6 height 6
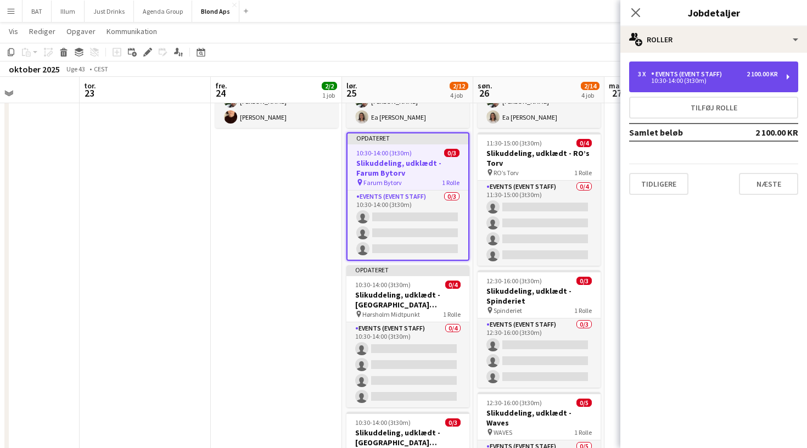
click at [771, 73] on div "2 100.00 KR" at bounding box center [762, 74] width 31 height 8
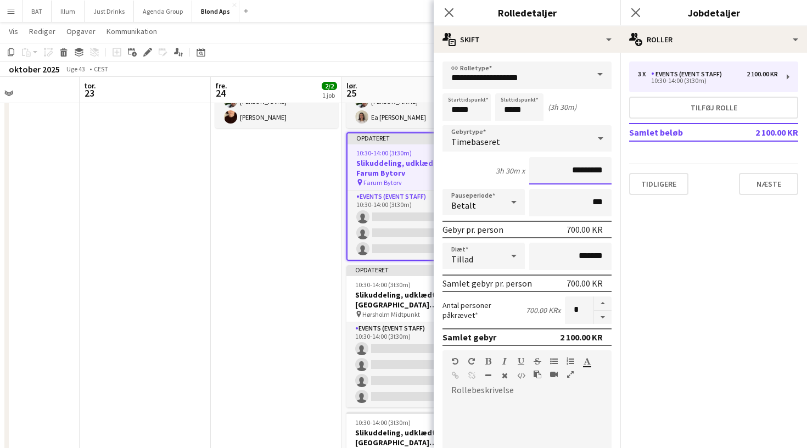
drag, startPoint x: 562, startPoint y: 164, endPoint x: 622, endPoint y: 173, distance: 61.0
click at [622, 173] on body "Menu Boards Boards Boards Alle job Status Arbejdsstyrke Arbejdsstyrke Min arbej…" at bounding box center [403, 272] width 807 height 727
drag, startPoint x: 568, startPoint y: 170, endPoint x: 605, endPoint y: 173, distance: 37.4
click at [605, 173] on input "*********" at bounding box center [570, 170] width 82 height 27
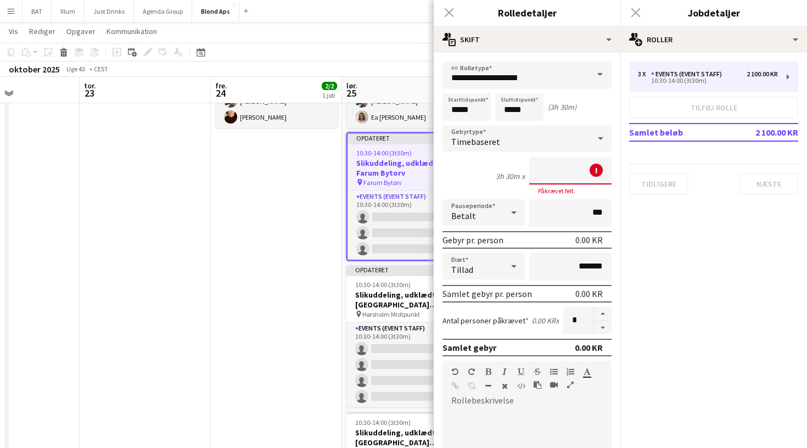
type input "****"
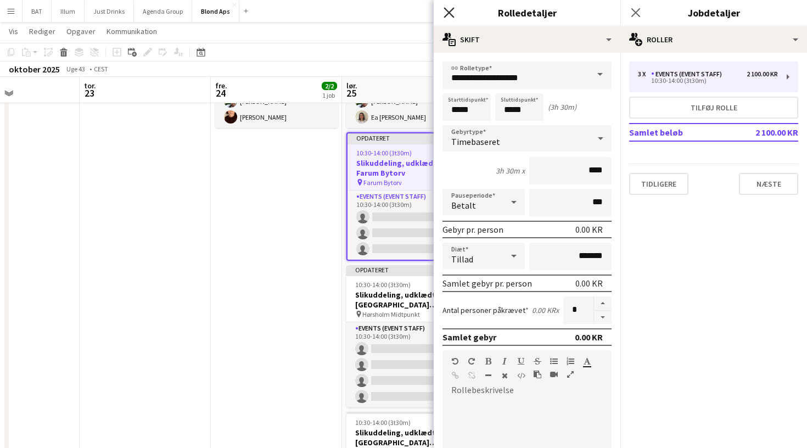
click at [449, 8] on icon "Luk pop-in" at bounding box center [449, 12] width 10 height 10
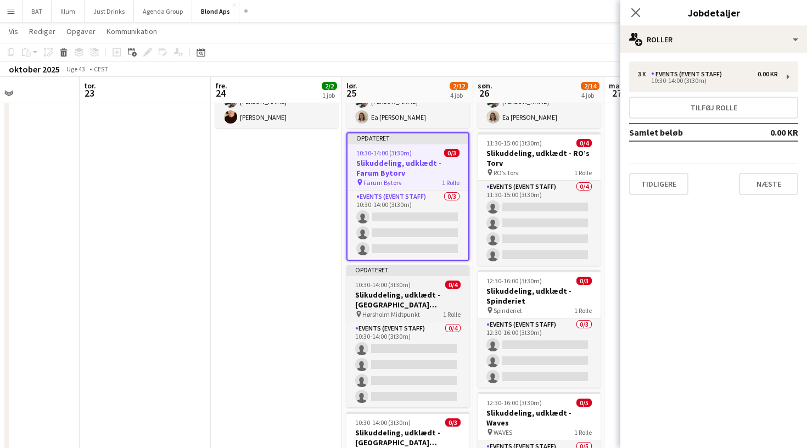
click at [409, 304] on h3 "Slikuddeling, udklædt - [GEOGRAPHIC_DATA] Midtpunkt" at bounding box center [407, 300] width 123 height 20
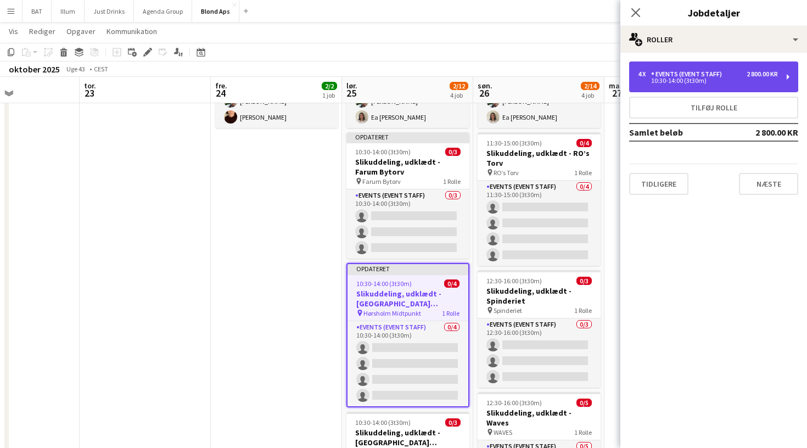
click at [773, 72] on div "2 800.00 KR" at bounding box center [762, 74] width 31 height 8
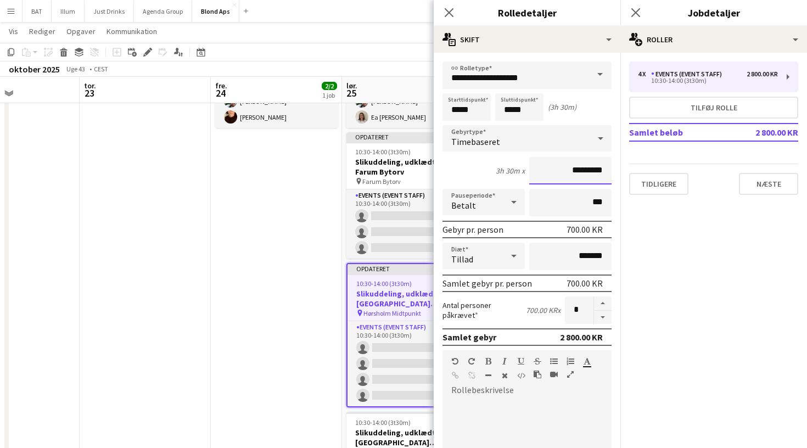
drag, startPoint x: 556, startPoint y: 177, endPoint x: 550, endPoint y: 170, distance: 9.4
click at [550, 170] on input "*********" at bounding box center [570, 170] width 82 height 27
type input "****"
click at [491, 13] on h3 "Rolledetaljer" at bounding box center [527, 12] width 187 height 14
click at [445, 7] on app-icon "Luk pop-in" at bounding box center [449, 13] width 16 height 16
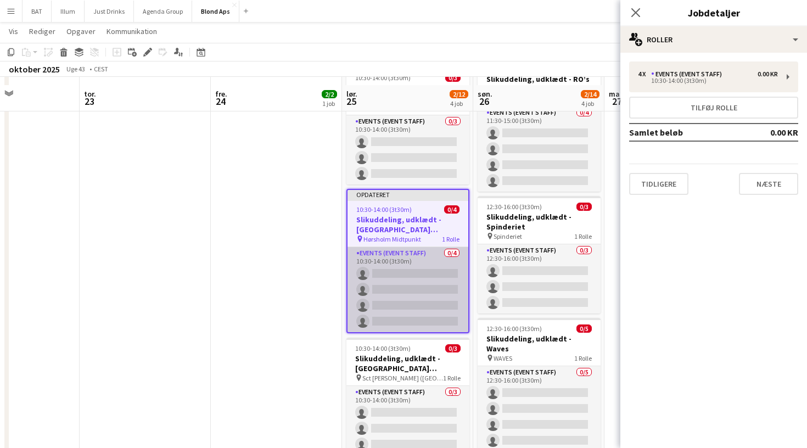
scroll to position [173, 0]
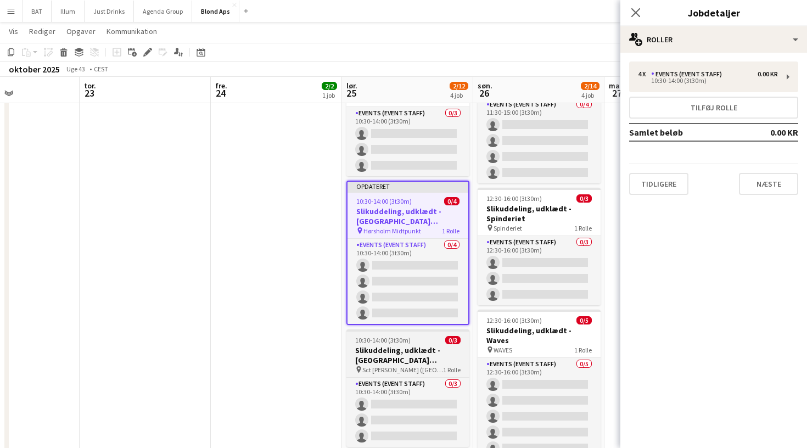
click at [407, 355] on h3 "Slikuddeling, udklædt - [GEOGRAPHIC_DATA][PERSON_NAME] ([GEOGRAPHIC_DATA])" at bounding box center [407, 355] width 123 height 20
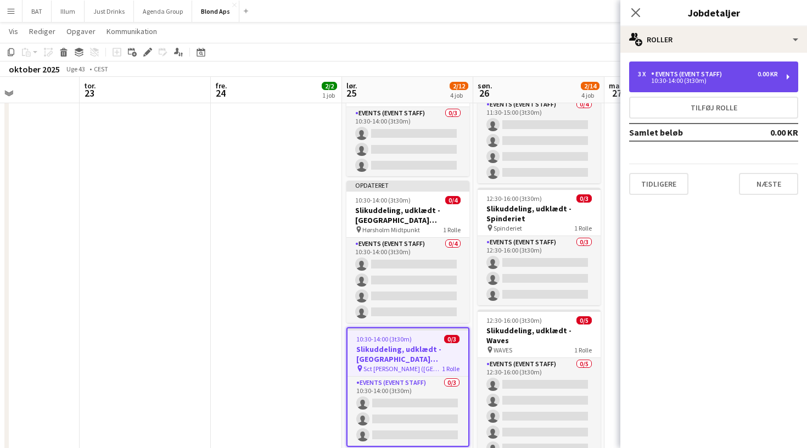
click at [739, 75] on div "3 x Events (Event Staff) 0.00 KR" at bounding box center [708, 74] width 140 height 8
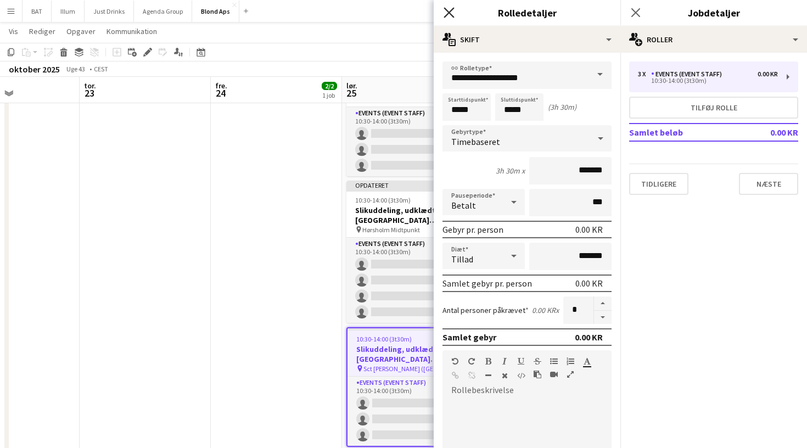
click at [450, 13] on icon at bounding box center [449, 12] width 10 height 10
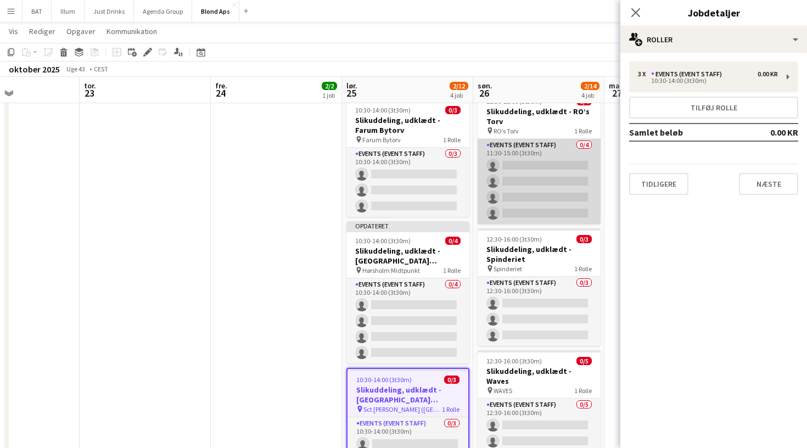
scroll to position [133, 0]
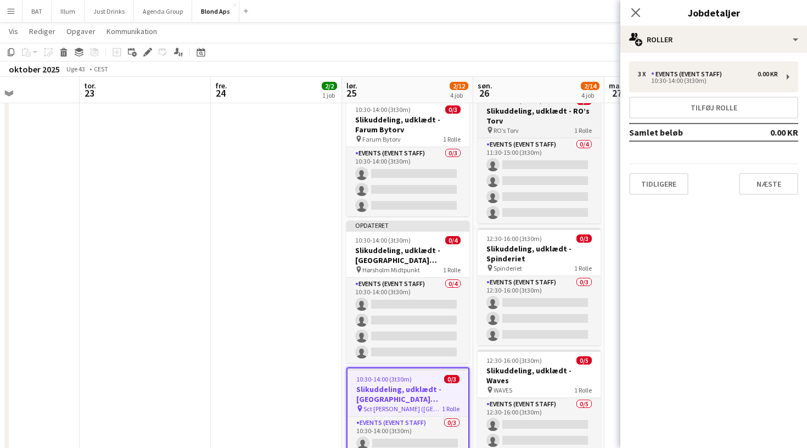
click at [516, 125] on h3 "Slikuddeling, udklædt - RO’s Torv" at bounding box center [539, 116] width 123 height 20
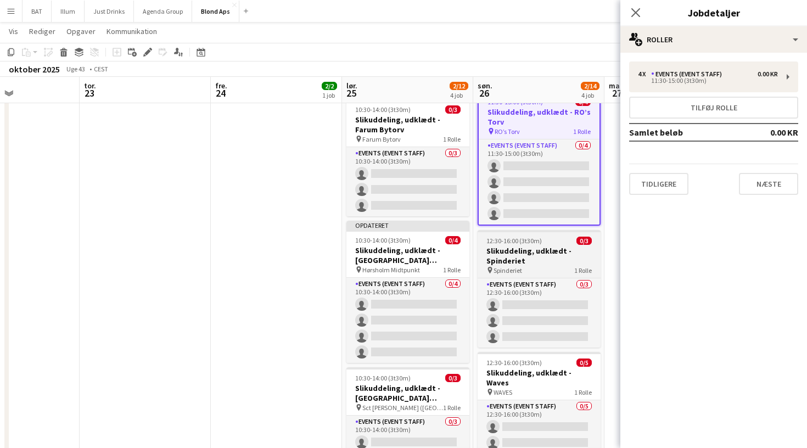
click at [524, 254] on h3 "Slikuddeling, udklædt - Spinderiet" at bounding box center [539, 256] width 123 height 20
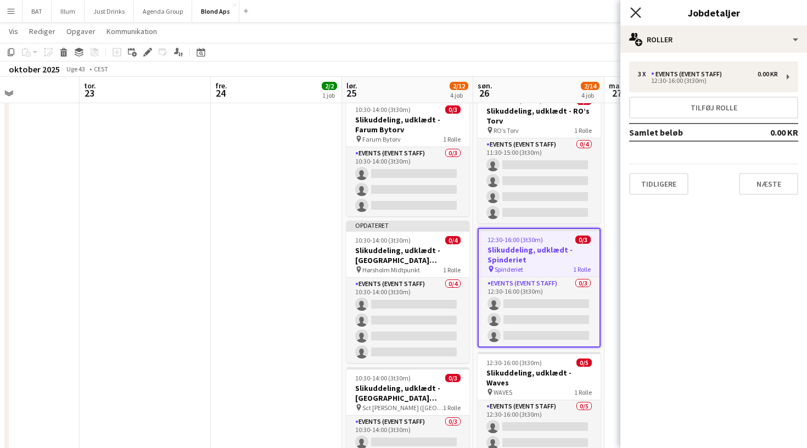
click at [640, 11] on icon "Luk pop-in" at bounding box center [635, 12] width 10 height 10
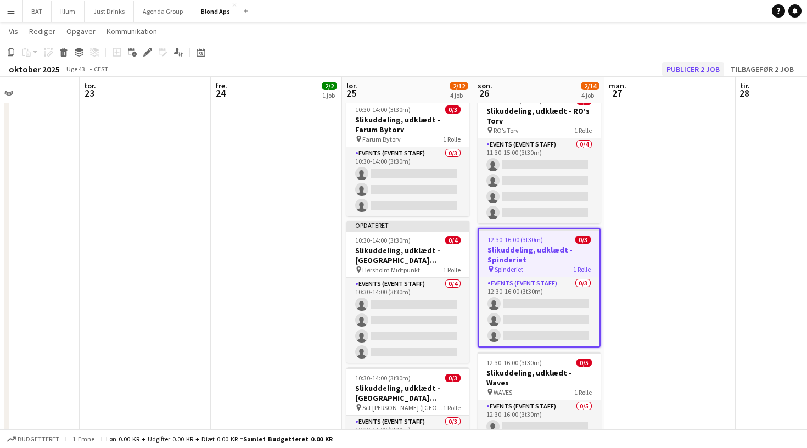
click at [714, 71] on button "Publicer 2 job" at bounding box center [693, 69] width 62 height 14
